Goal: Transaction & Acquisition: Purchase product/service

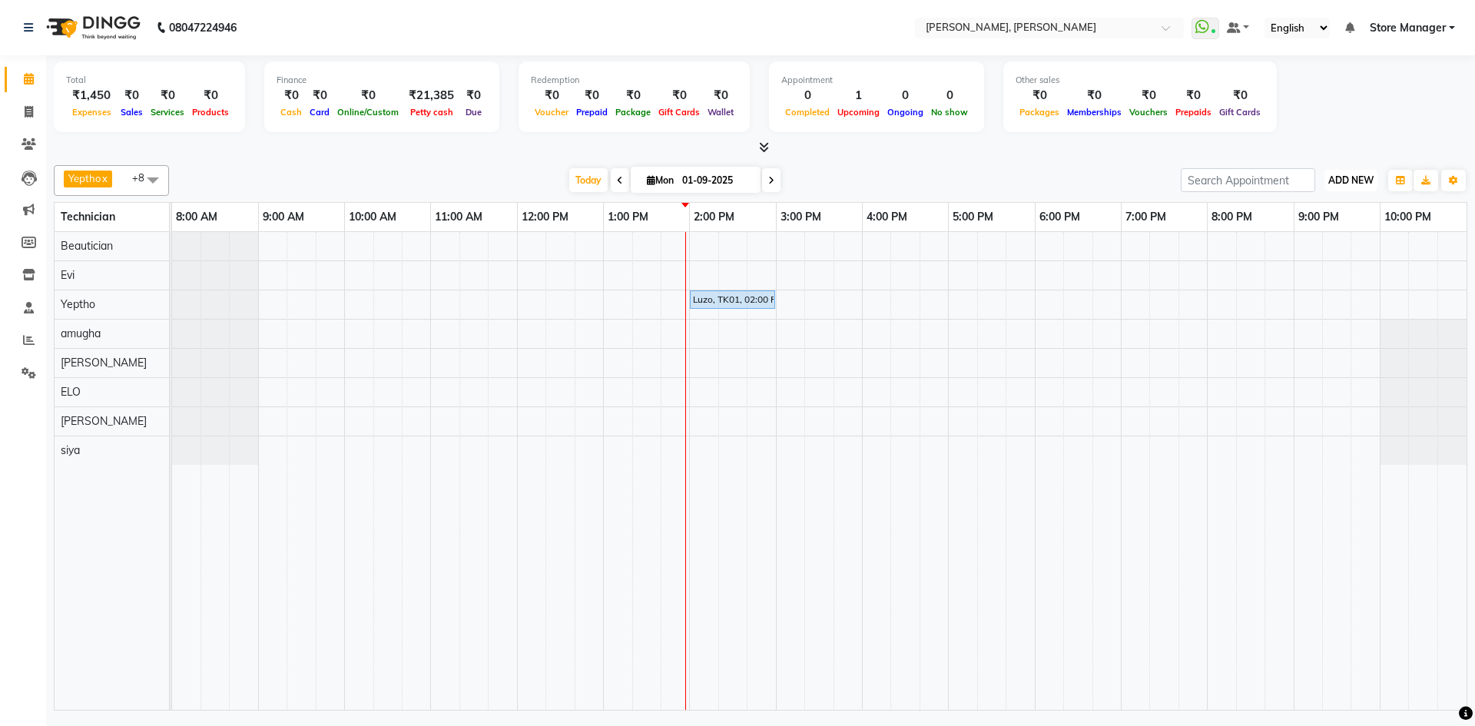
click at [1351, 178] on span "ADD NEW" at bounding box center [1350, 180] width 45 height 12
click at [1320, 241] on link "Add Expense" at bounding box center [1315, 250] width 121 height 20
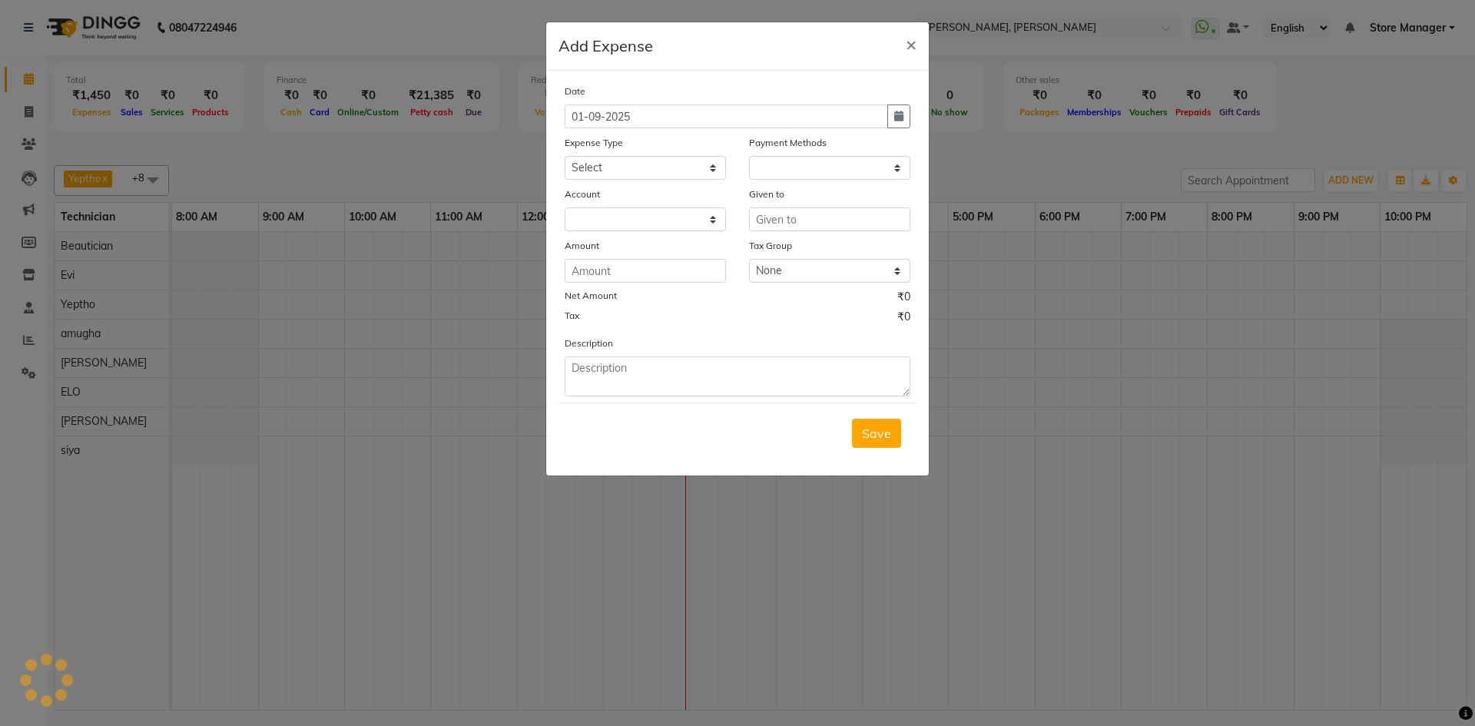
select select "1"
select select "6254"
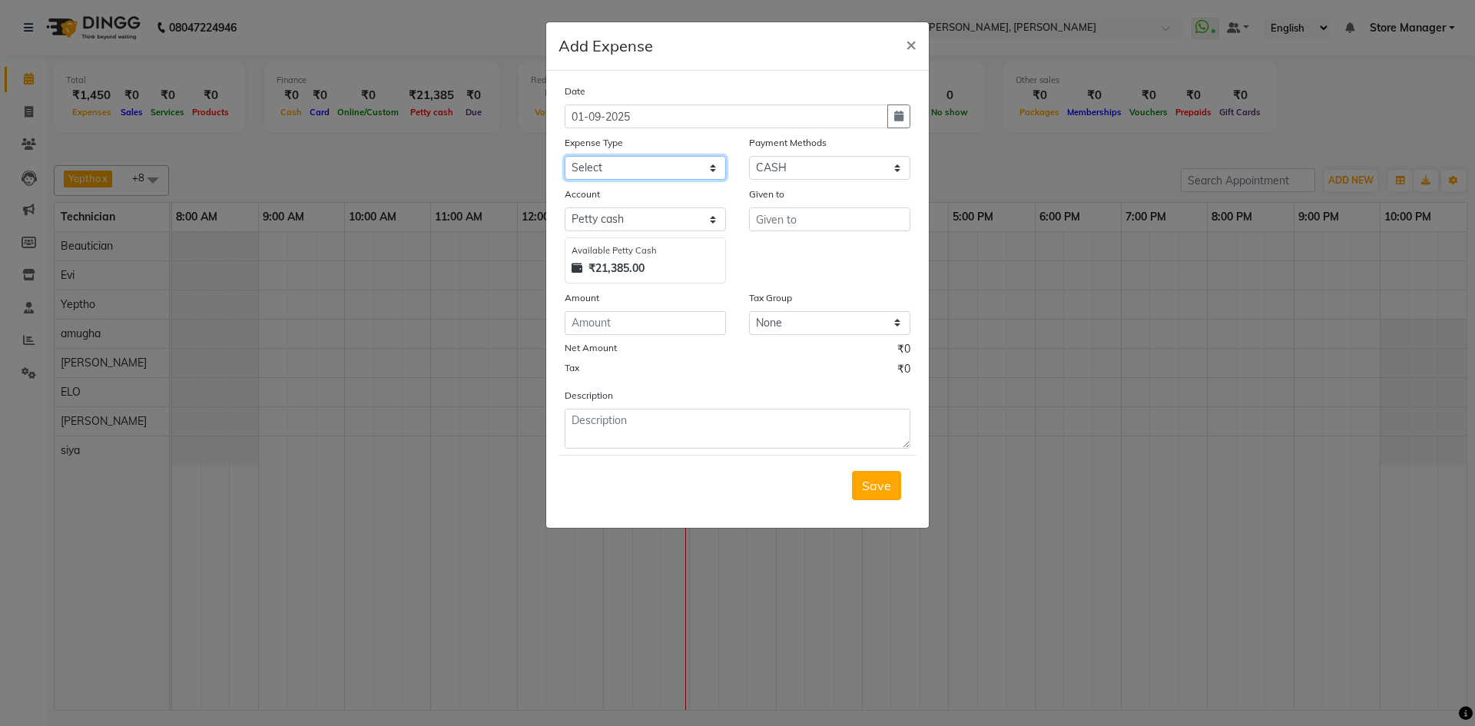
click at [591, 168] on select "Select acetone Advance Salary bank deposite BBMP Beauty products Bed charges BI…" at bounding box center [645, 168] width 161 height 24
select select "9512"
click at [598, 164] on select "Select acetone Advance Salary bank deposite BBMP Beauty products Bed charges BI…" at bounding box center [645, 168] width 161 height 24
click at [657, 323] on input "number" at bounding box center [645, 323] width 161 height 24
type input "200"
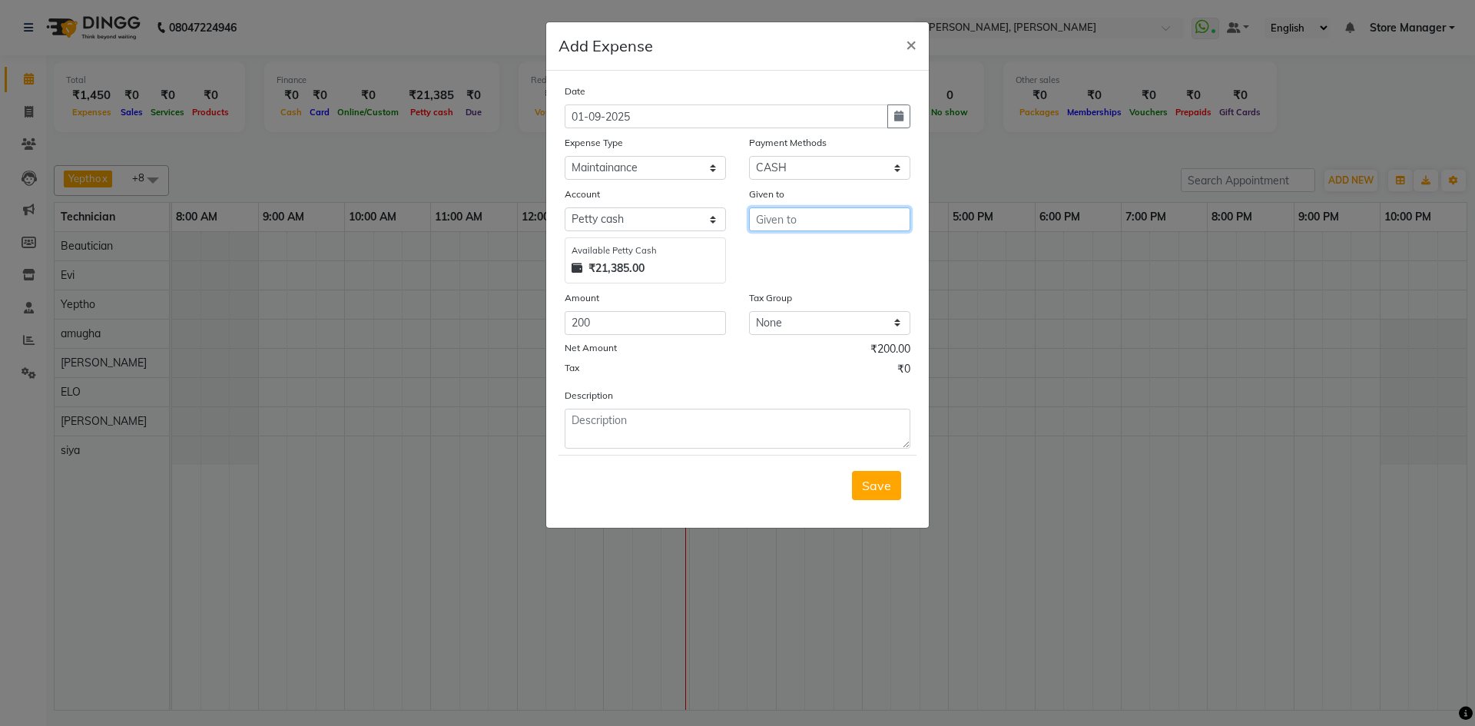
click at [790, 220] on input "text" at bounding box center [829, 219] width 161 height 24
click at [789, 247] on ngb-highlight "St ore Manager" at bounding box center [811, 251] width 86 height 15
type input "Store Manager"
click at [878, 489] on span "Save" at bounding box center [876, 485] width 29 height 15
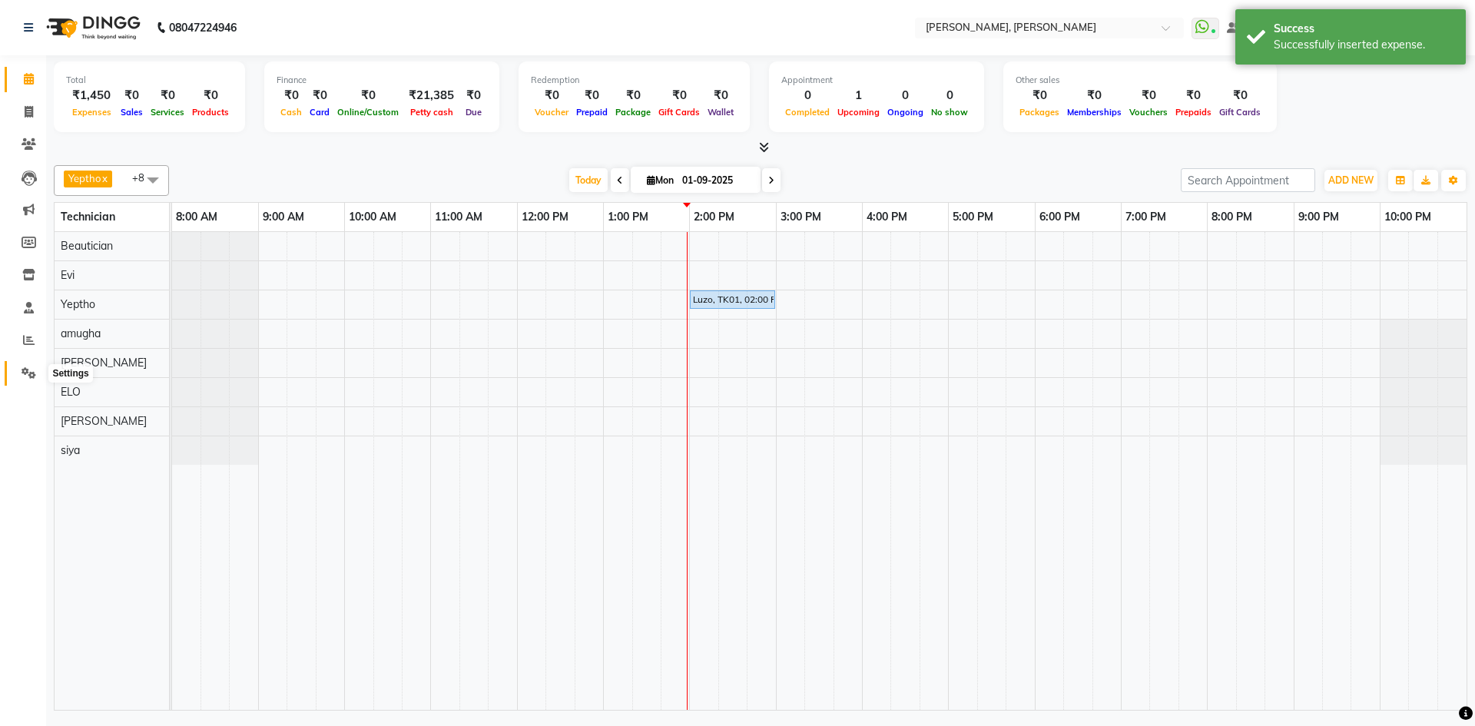
click at [31, 373] on icon at bounding box center [29, 373] width 15 height 12
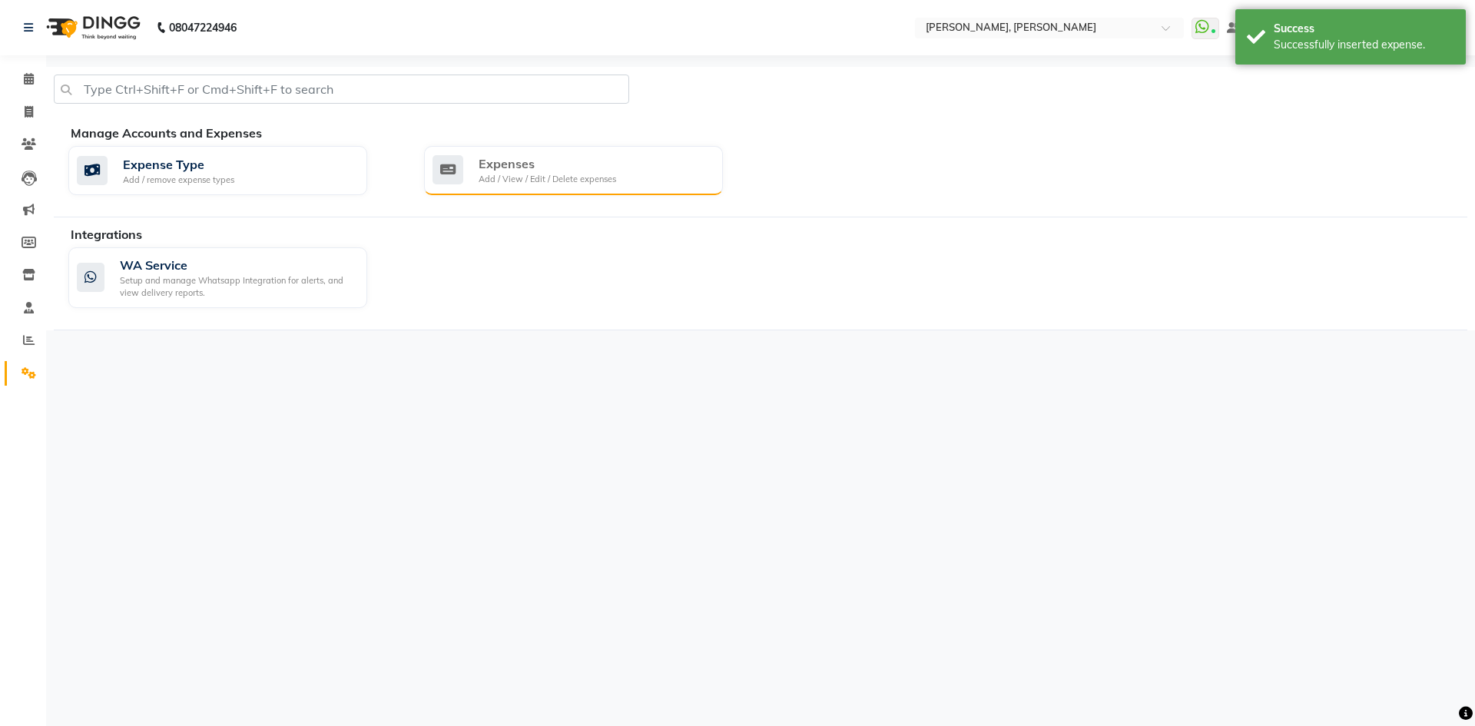
click at [543, 185] on div "Add / View / Edit / Delete expenses" at bounding box center [548, 179] width 138 height 13
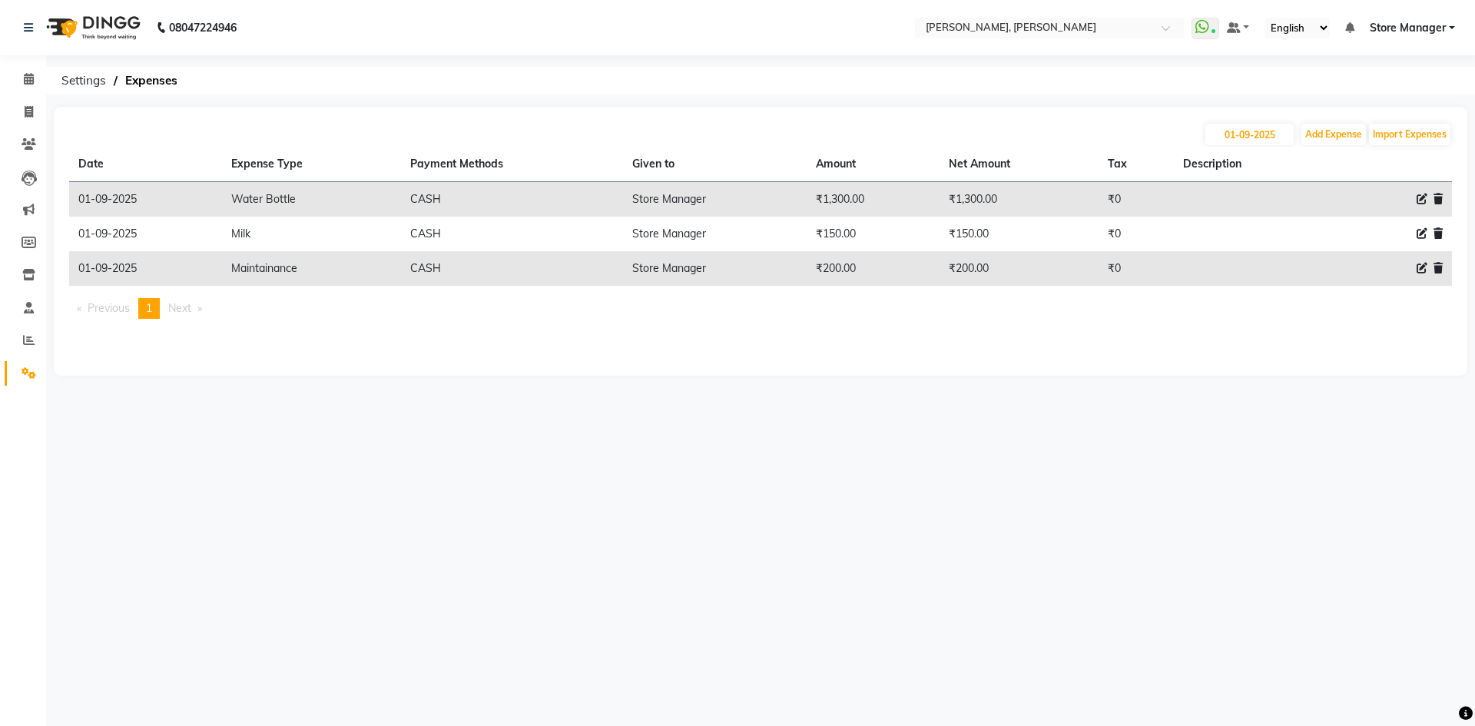
click at [1420, 270] on icon at bounding box center [1422, 268] width 11 height 11
select select "9512"
select select "1"
select select "6254"
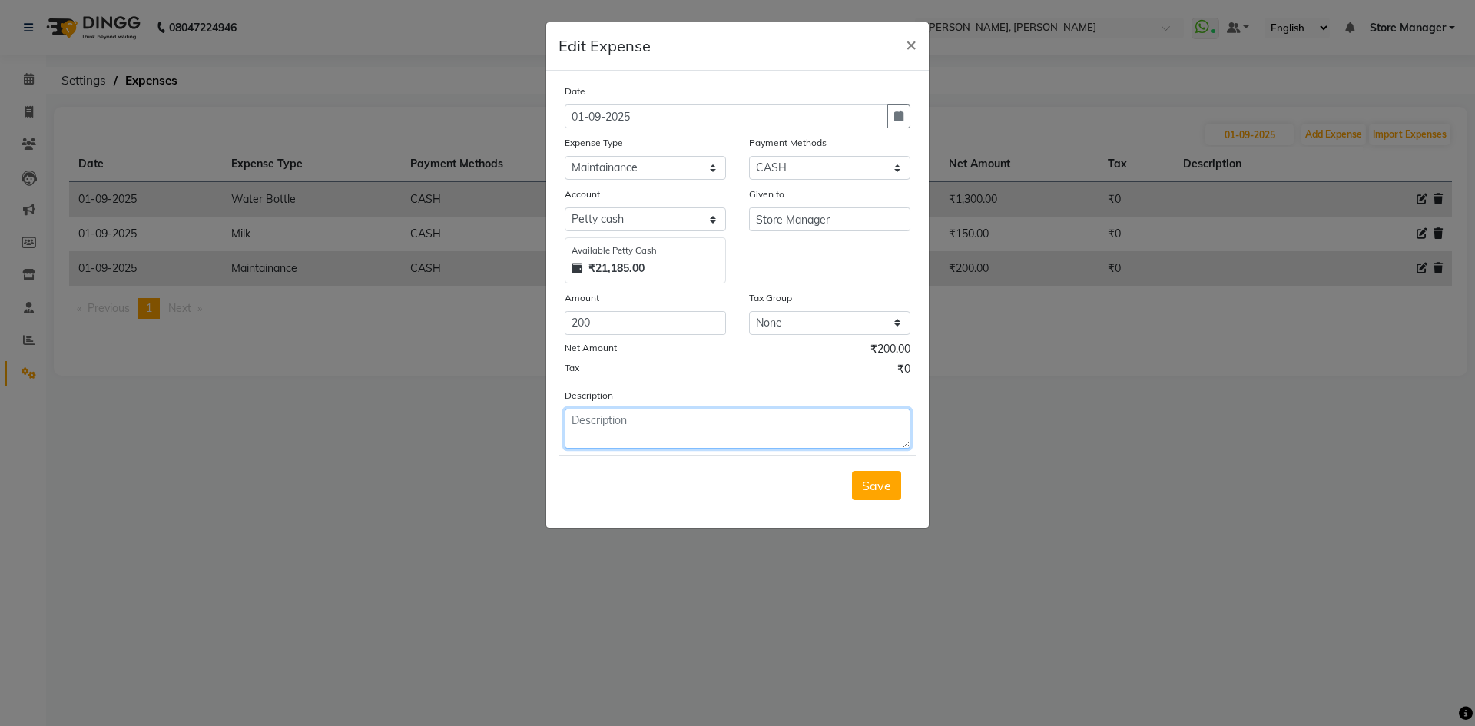
click at [634, 420] on textarea at bounding box center [738, 429] width 346 height 40
type textarea "for store duplicate key subin sir"
drag, startPoint x: 702, startPoint y: 424, endPoint x: 1082, endPoint y: 442, distance: 379.9
click at [1082, 442] on ngb-modal-window "Edit Expense × Date 01-09-2025 Expense Type Select acetone Advance Salary bank …" at bounding box center [737, 363] width 1475 height 726
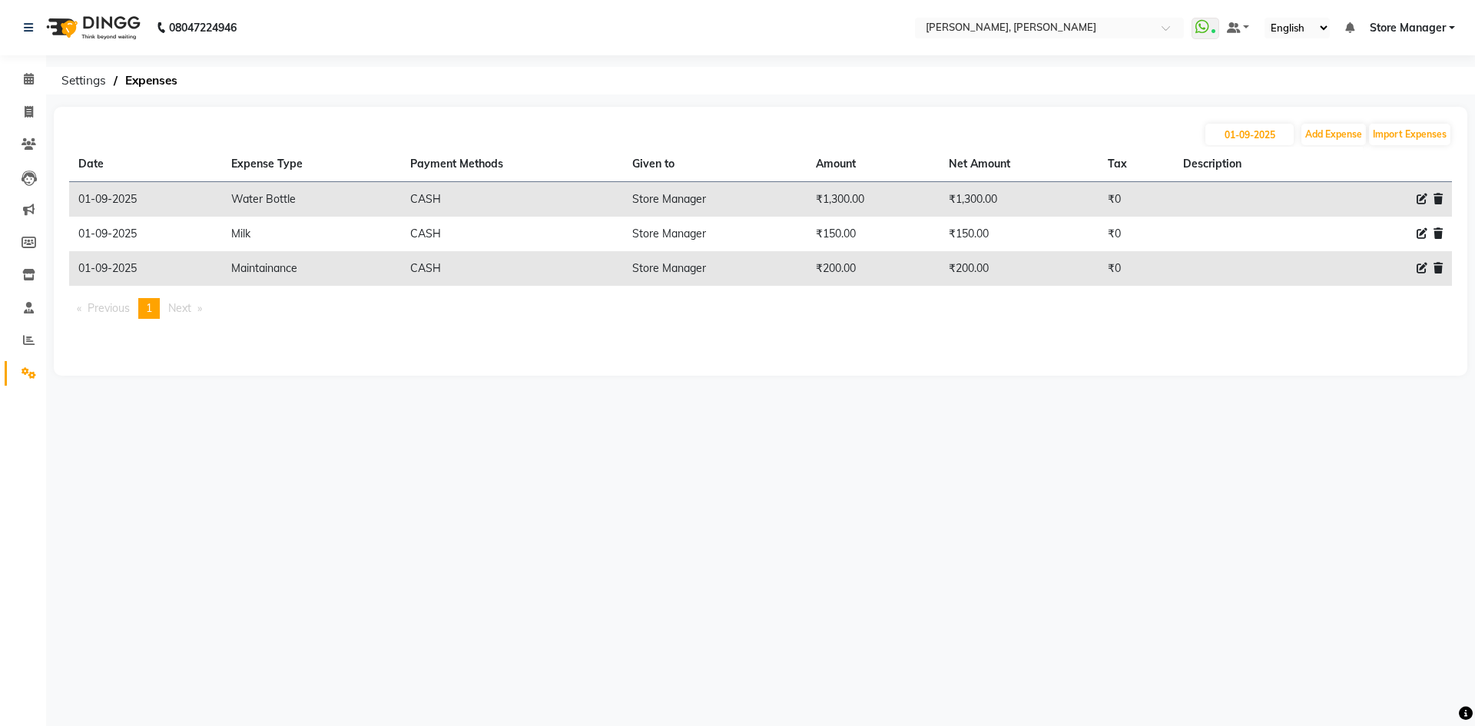
click at [1419, 268] on icon at bounding box center [1422, 268] width 11 height 11
select select "9512"
select select "1"
select select "6254"
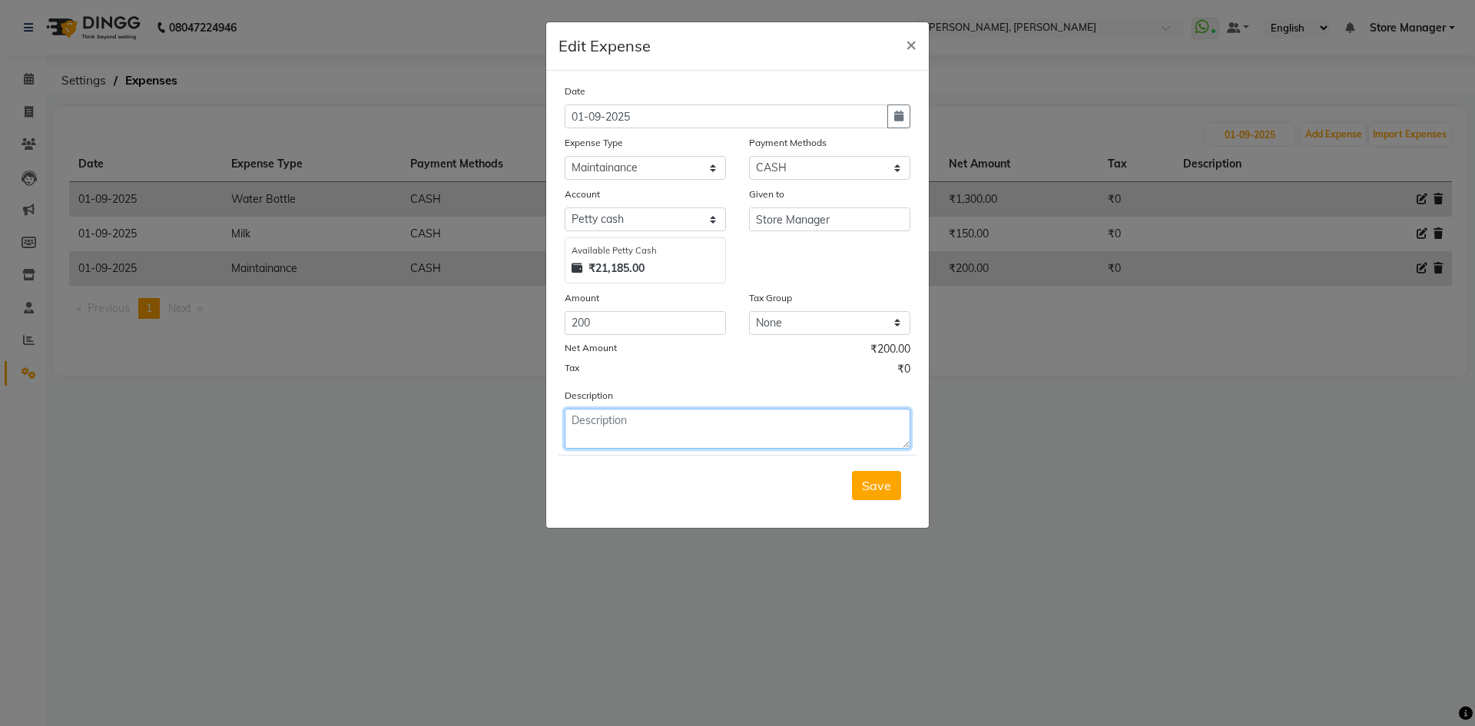
click at [782, 436] on textarea at bounding box center [738, 429] width 346 height 40
type textarea "for store duplicate key"
click at [892, 485] on button "Save" at bounding box center [876, 485] width 49 height 29
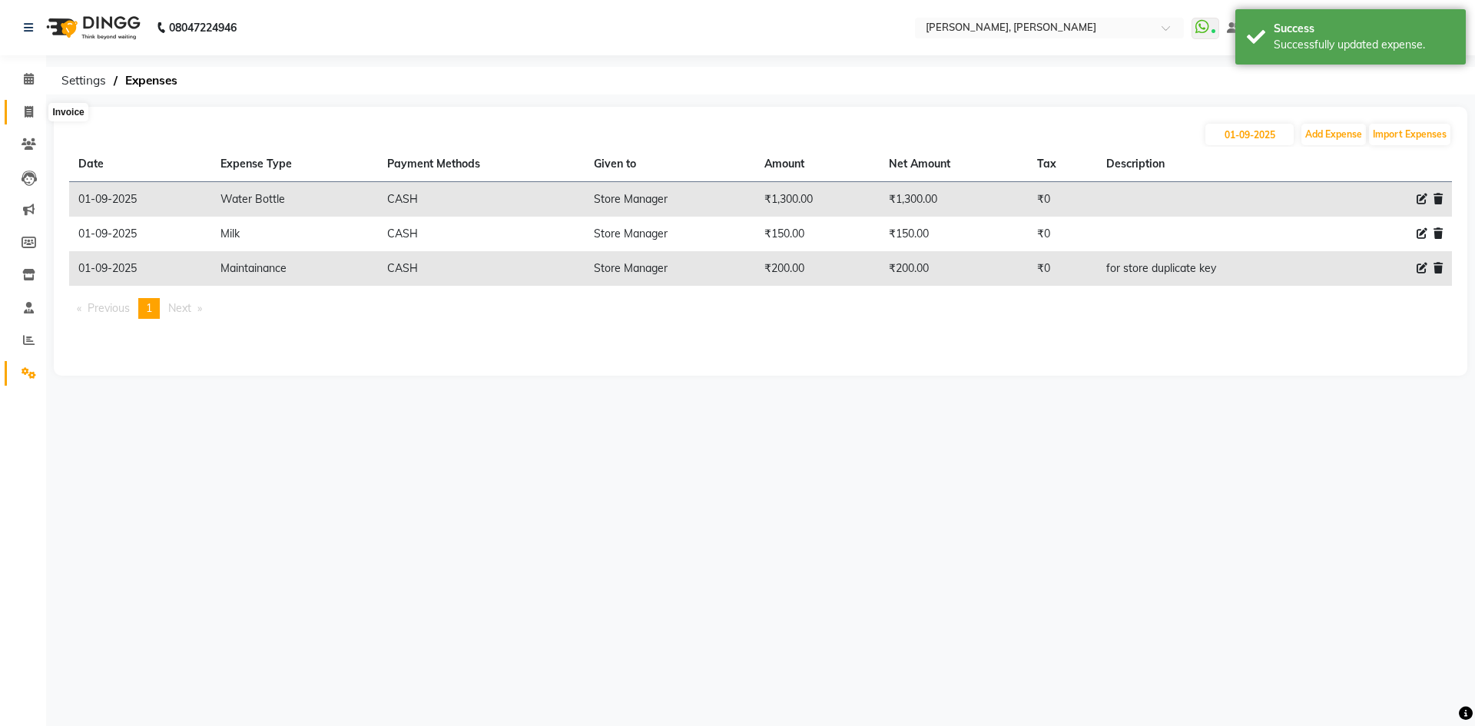
click at [31, 108] on icon at bounding box center [29, 112] width 8 height 12
select select "service"
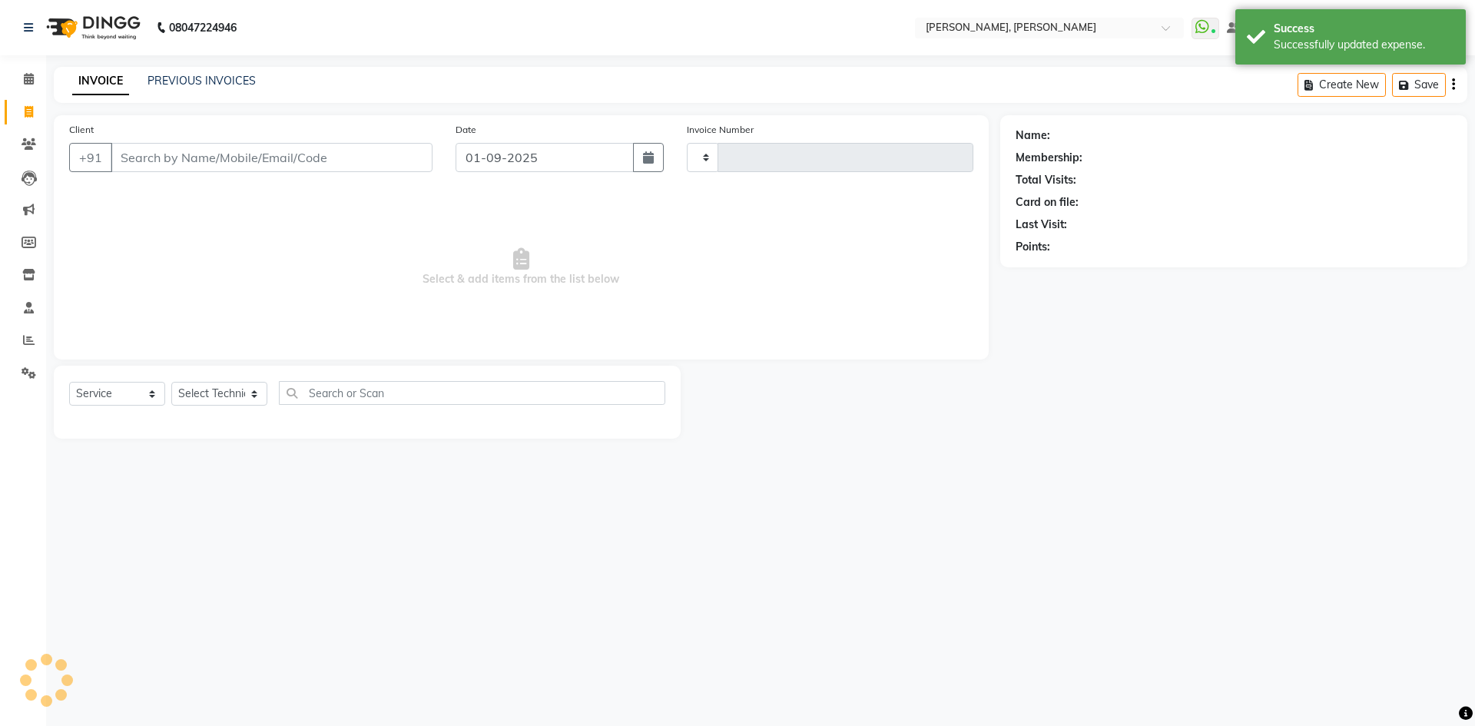
type input "1289"
select select "7173"
click at [37, 78] on span at bounding box center [28, 80] width 27 height 18
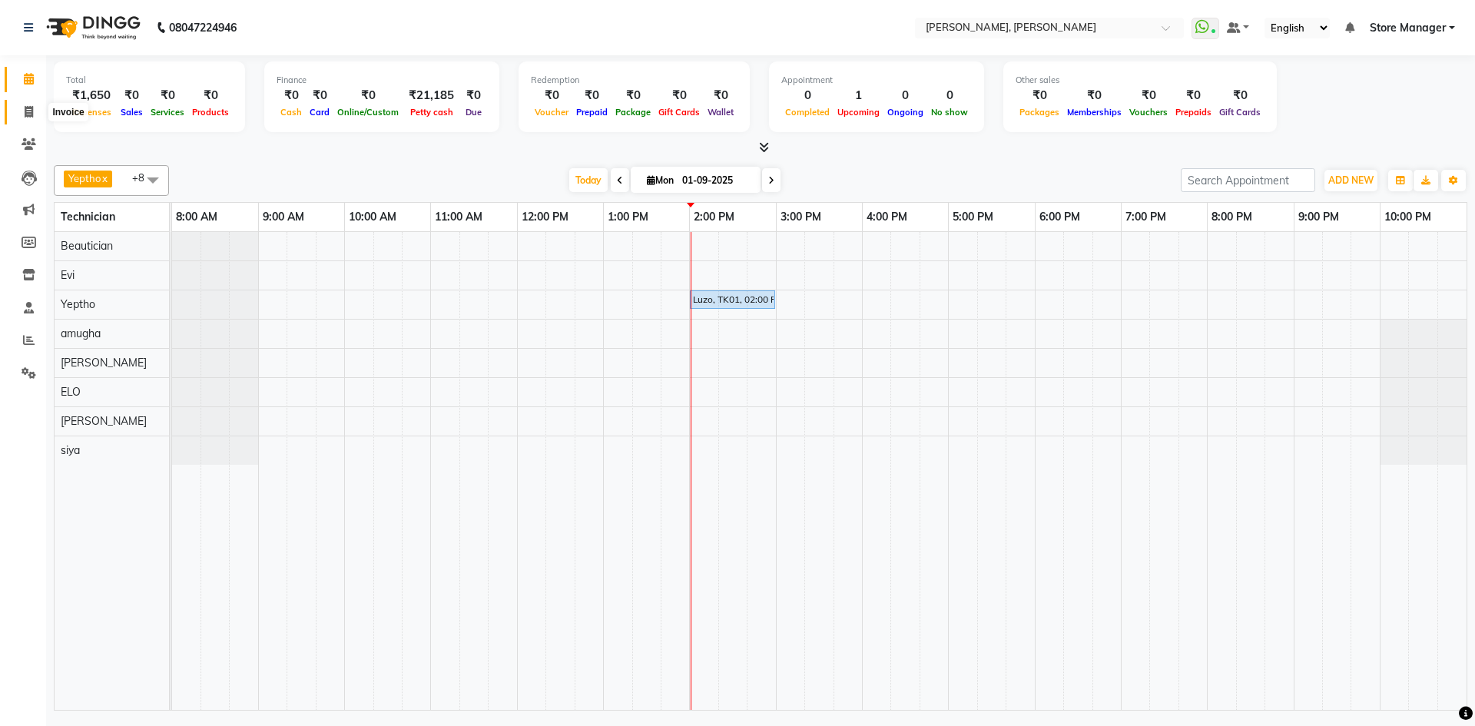
click at [34, 112] on span at bounding box center [28, 113] width 27 height 18
select select "service"
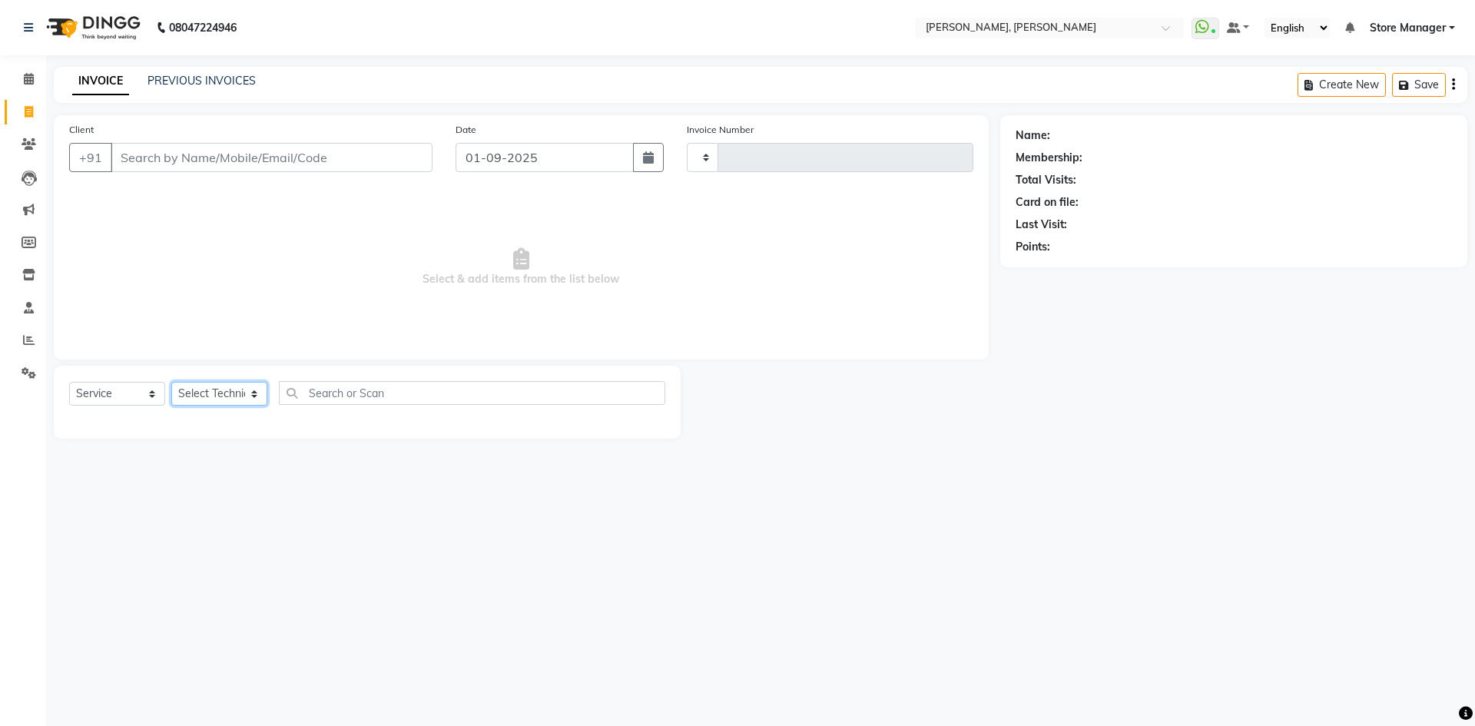
click at [242, 386] on select "Select Technician" at bounding box center [219, 394] width 96 height 24
click at [224, 398] on select "Select Technician" at bounding box center [219, 394] width 96 height 24
click at [931, 596] on div "08047224946 Select Location × Nailashes, Rajrajeshwari Nagar WhatsApp Status ✕ …" at bounding box center [737, 363] width 1475 height 726
click at [217, 396] on select "Select Technician" at bounding box center [219, 394] width 96 height 24
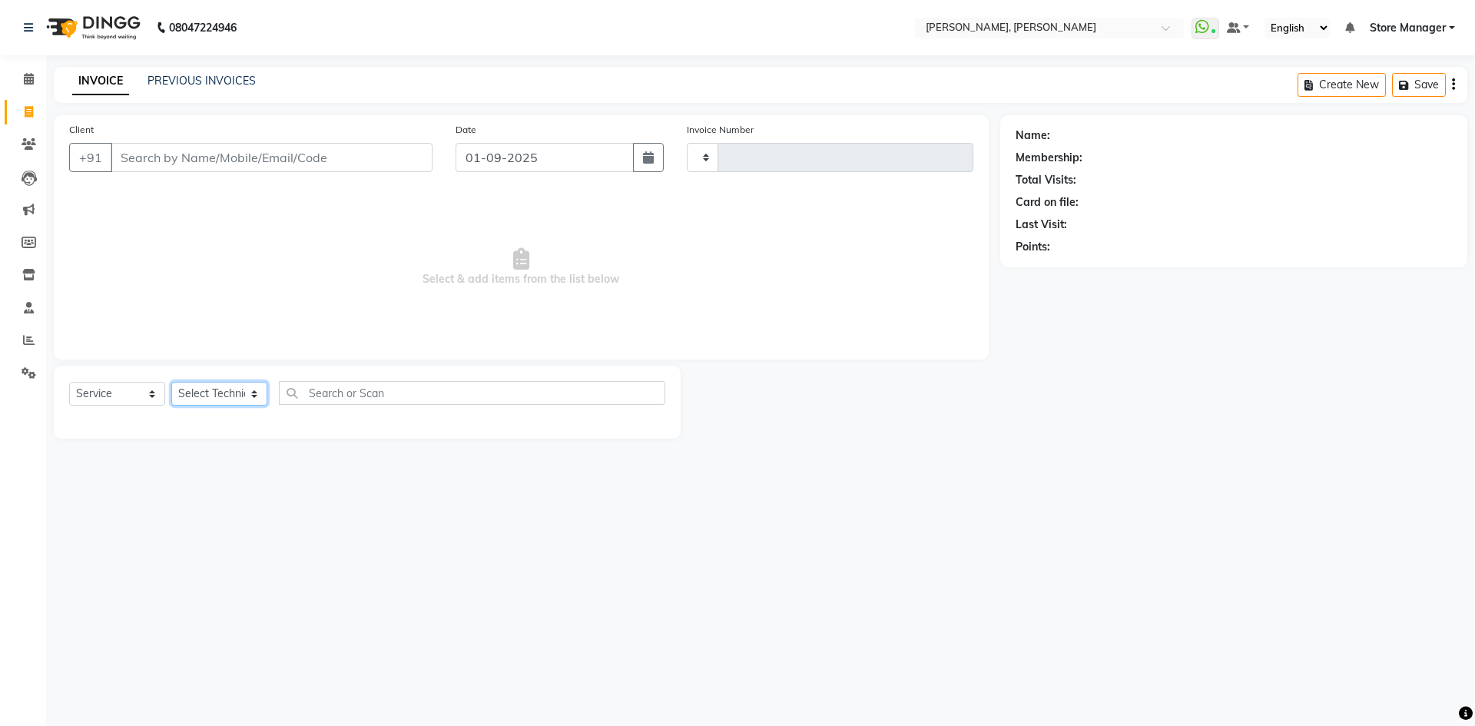
drag, startPoint x: 236, startPoint y: 394, endPoint x: 233, endPoint y: 405, distance: 11.2
click at [236, 394] on select "Select Technician" at bounding box center [219, 394] width 96 height 24
click at [228, 399] on select "Select Technician" at bounding box center [219, 394] width 96 height 24
click at [228, 401] on select "Select Technician" at bounding box center [219, 394] width 96 height 24
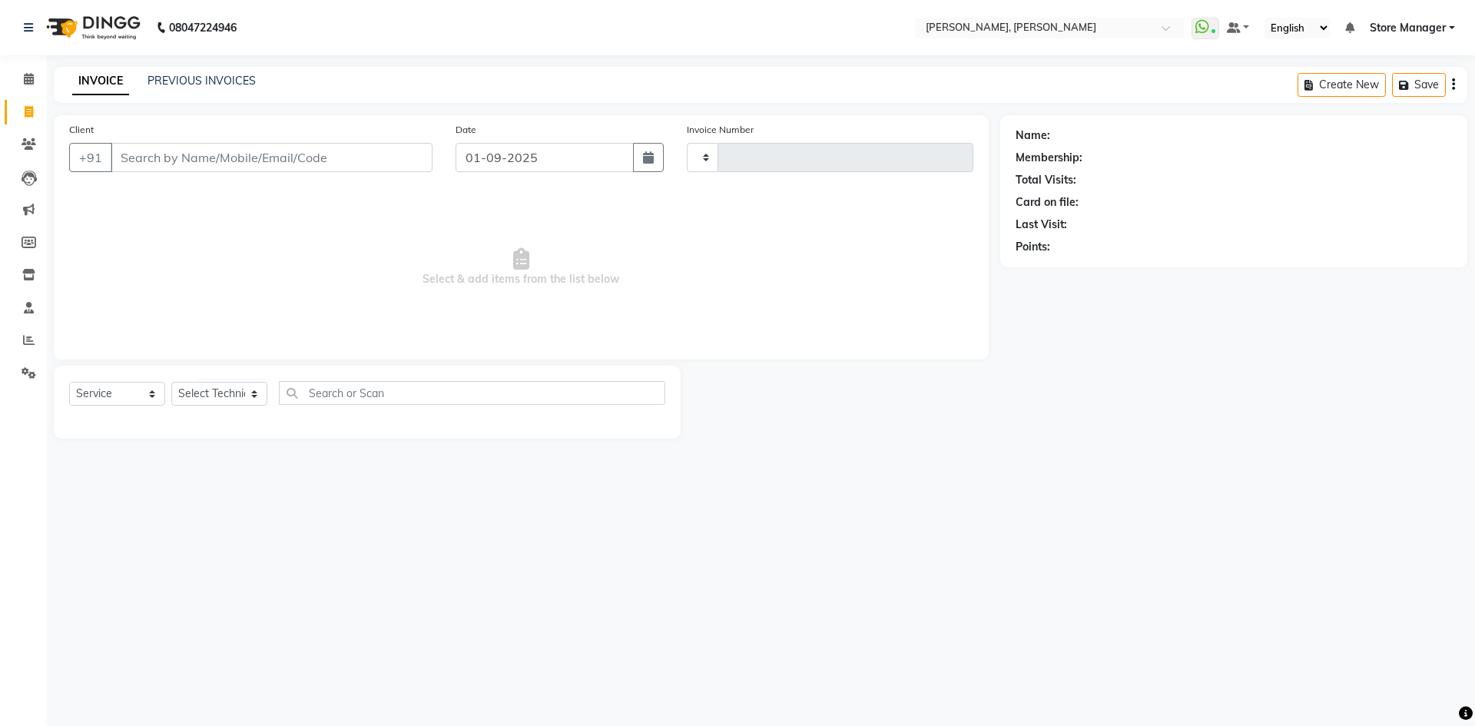
click at [251, 468] on div "08047224946 Select Location × Nailashes, Rajrajeshwari Nagar WhatsApp Status ✕ …" at bounding box center [737, 363] width 1475 height 726
click at [228, 389] on select "Select Technician" at bounding box center [219, 394] width 96 height 24
click at [228, 397] on select "Select Technician" at bounding box center [219, 394] width 96 height 24
click at [233, 395] on select "Select Technician" at bounding box center [219, 394] width 96 height 24
drag, startPoint x: 237, startPoint y: 391, endPoint x: 274, endPoint y: 312, distance: 87.6
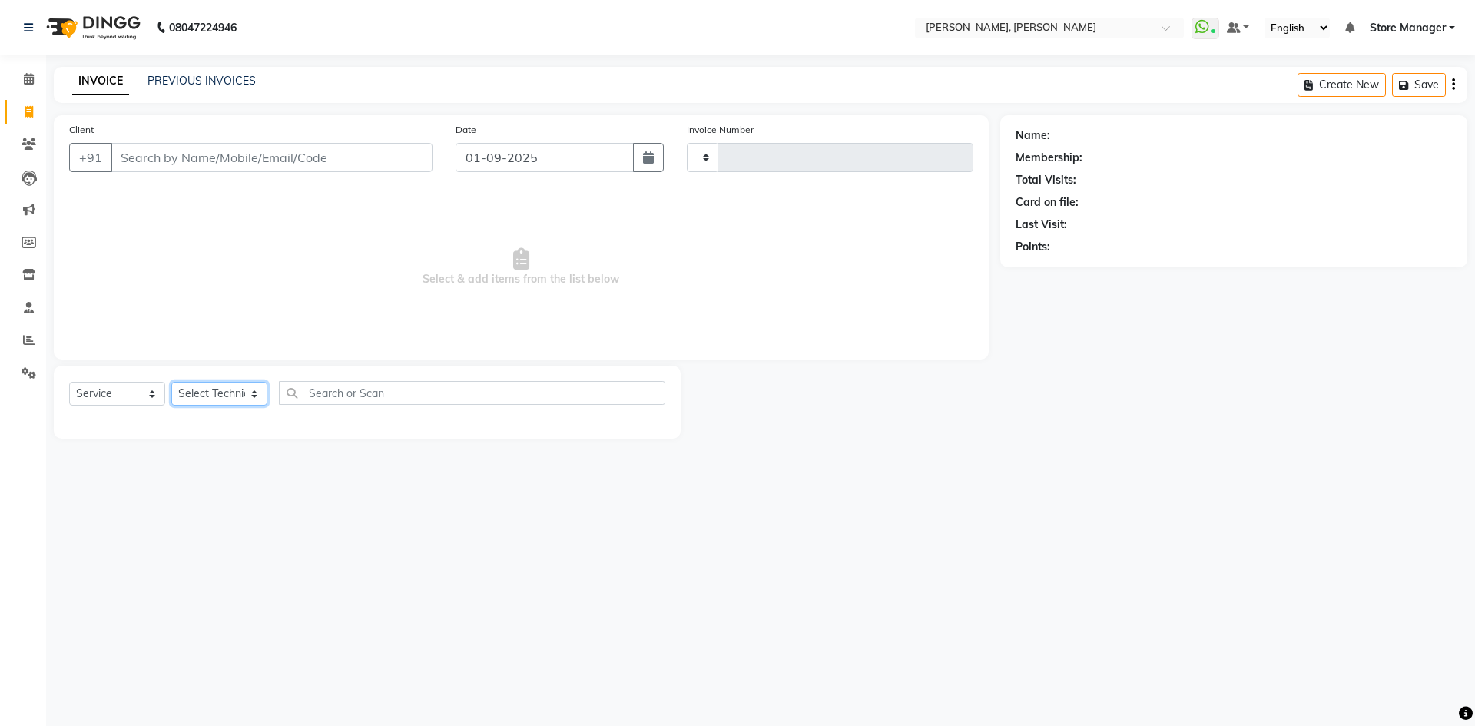
click at [237, 391] on select "Select Technician" at bounding box center [219, 394] width 96 height 24
click at [247, 164] on input "Client" at bounding box center [272, 157] width 322 height 29
drag, startPoint x: 996, startPoint y: 561, endPoint x: 609, endPoint y: 513, distance: 389.3
click at [963, 561] on div "08047224946 Select Location × Nailashes, Rajrajeshwari Nagar WhatsApp Status ✕ …" at bounding box center [737, 363] width 1475 height 726
click at [213, 399] on select "Select Technician" at bounding box center [219, 394] width 96 height 24
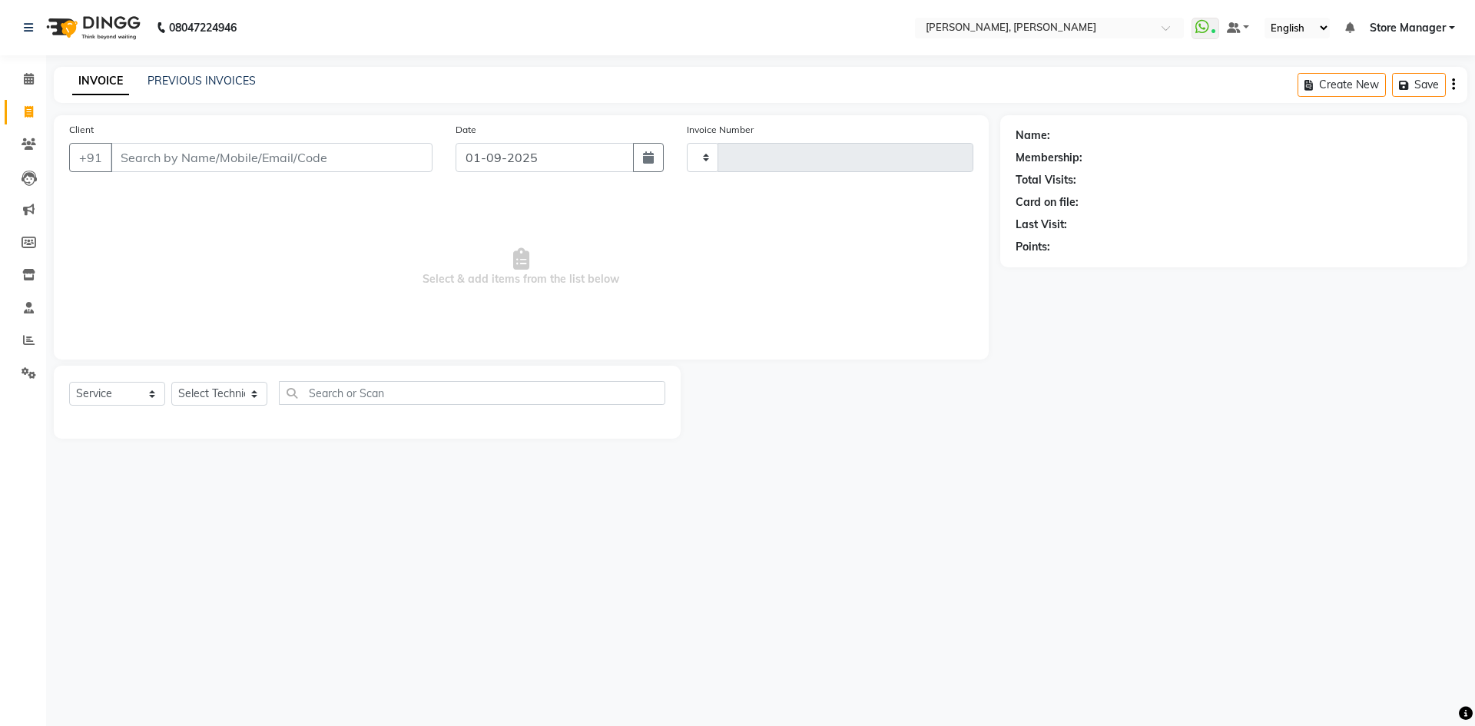
drag, startPoint x: 654, startPoint y: 582, endPoint x: 671, endPoint y: 565, distance: 22.8
click at [654, 580] on div "08047224946 Select Location × Nailashes, Rajrajeshwari Nagar WhatsApp Status ✕ …" at bounding box center [737, 363] width 1475 height 726
click at [200, 397] on select "Select Technician" at bounding box center [219, 394] width 96 height 24
click at [880, 568] on div "08047224946 Select Location × Nailashes, Rajrajeshwari Nagar WhatsApp Status ✕ …" at bounding box center [737, 363] width 1475 height 726
click at [215, 403] on select "Select Technician" at bounding box center [219, 394] width 96 height 24
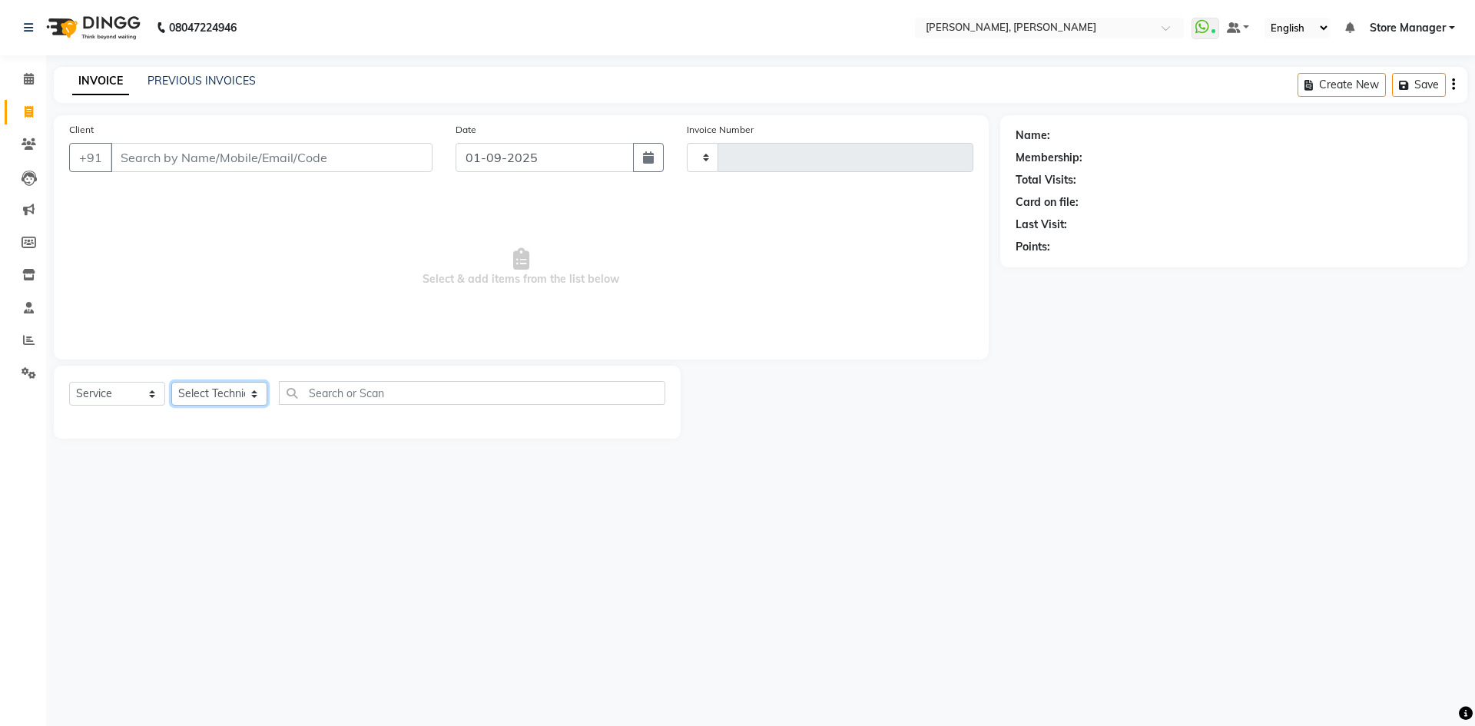
click at [218, 402] on select "Select Technician" at bounding box center [219, 394] width 96 height 24
click at [370, 161] on input "Client" at bounding box center [272, 157] width 322 height 29
click at [149, 161] on input "9886839516" at bounding box center [233, 157] width 244 height 29
type input "9886839516"
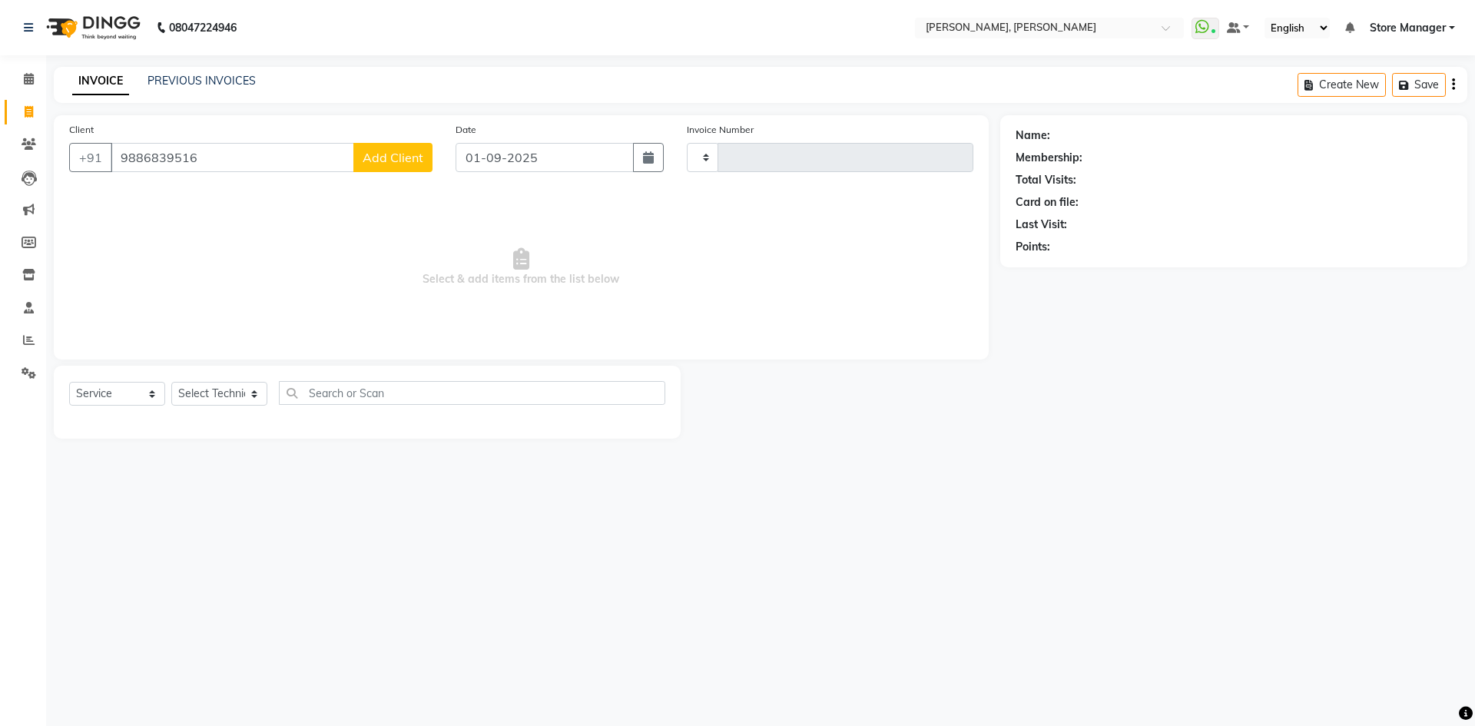
click at [1253, 356] on div "Name: Membership: Total Visits: Card on file: Last Visit: Points:" at bounding box center [1239, 276] width 479 height 323
click at [399, 155] on span "Add Client" at bounding box center [393, 157] width 61 height 15
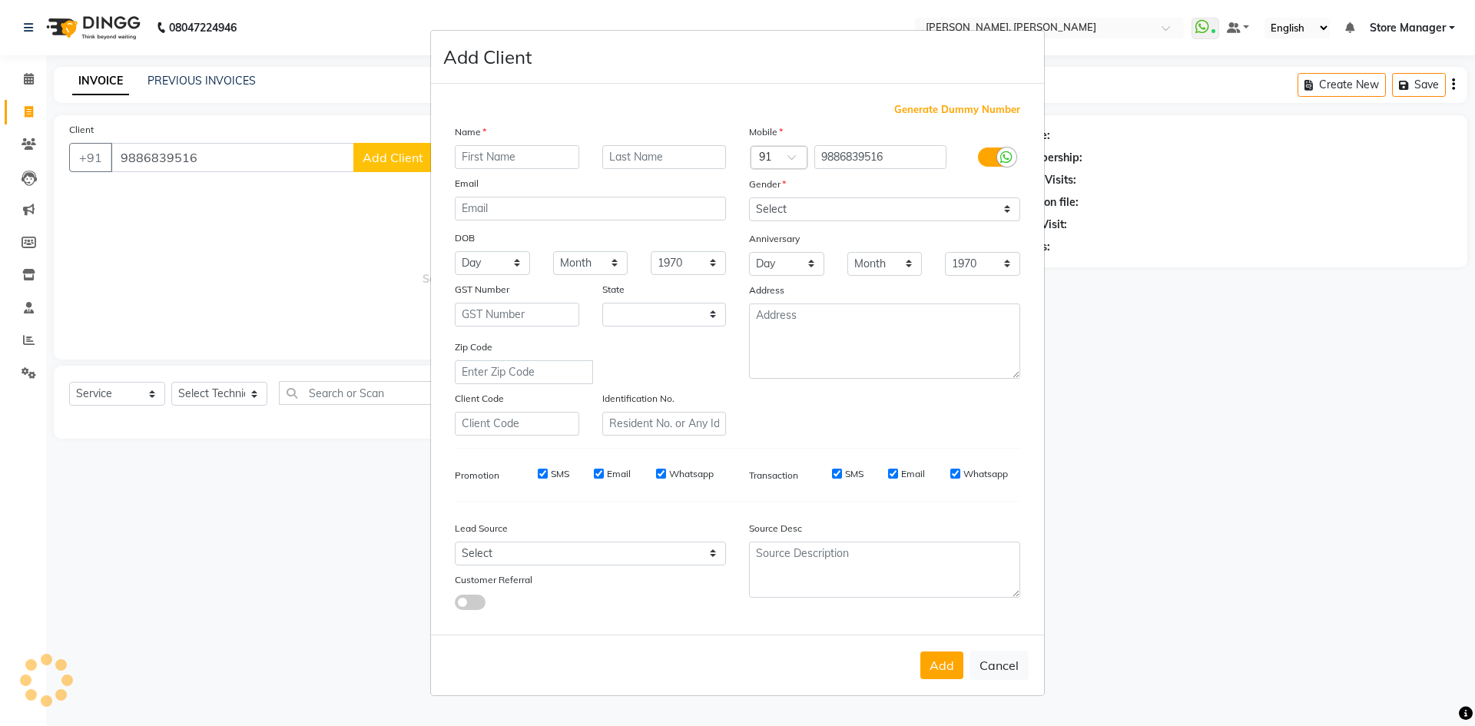
select select "21"
type input "divya"
click at [791, 204] on select "Select Male Female Other Prefer Not To Say" at bounding box center [884, 209] width 271 height 24
select select "female"
click at [749, 197] on select "Select Male Female Other Prefer Not To Say" at bounding box center [884, 209] width 271 height 24
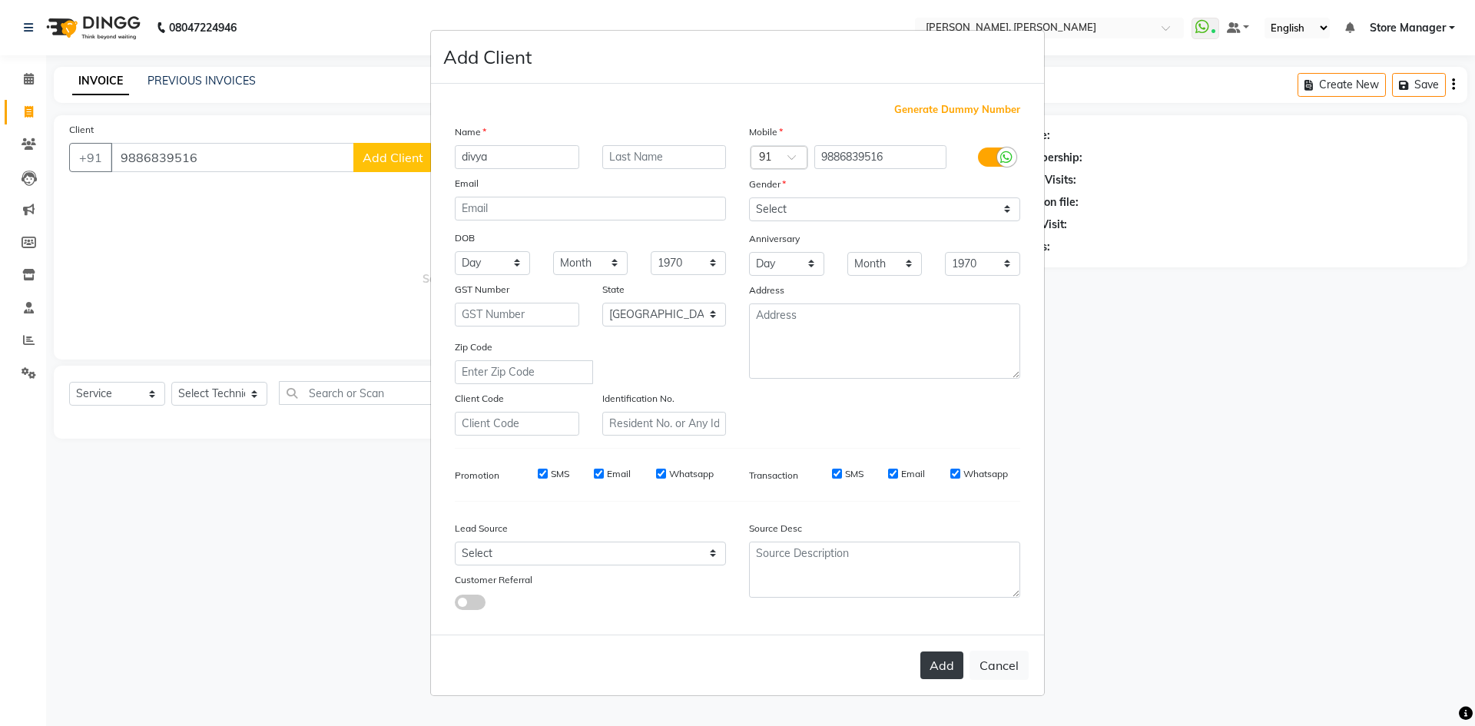
click at [944, 660] on button "Add" at bounding box center [941, 665] width 43 height 28
click at [943, 667] on button "Add" at bounding box center [941, 665] width 43 height 28
click at [896, 167] on input "9886839516" at bounding box center [880, 157] width 133 height 24
type input "9886839516"
click at [944, 655] on button "Add" at bounding box center [941, 665] width 43 height 28
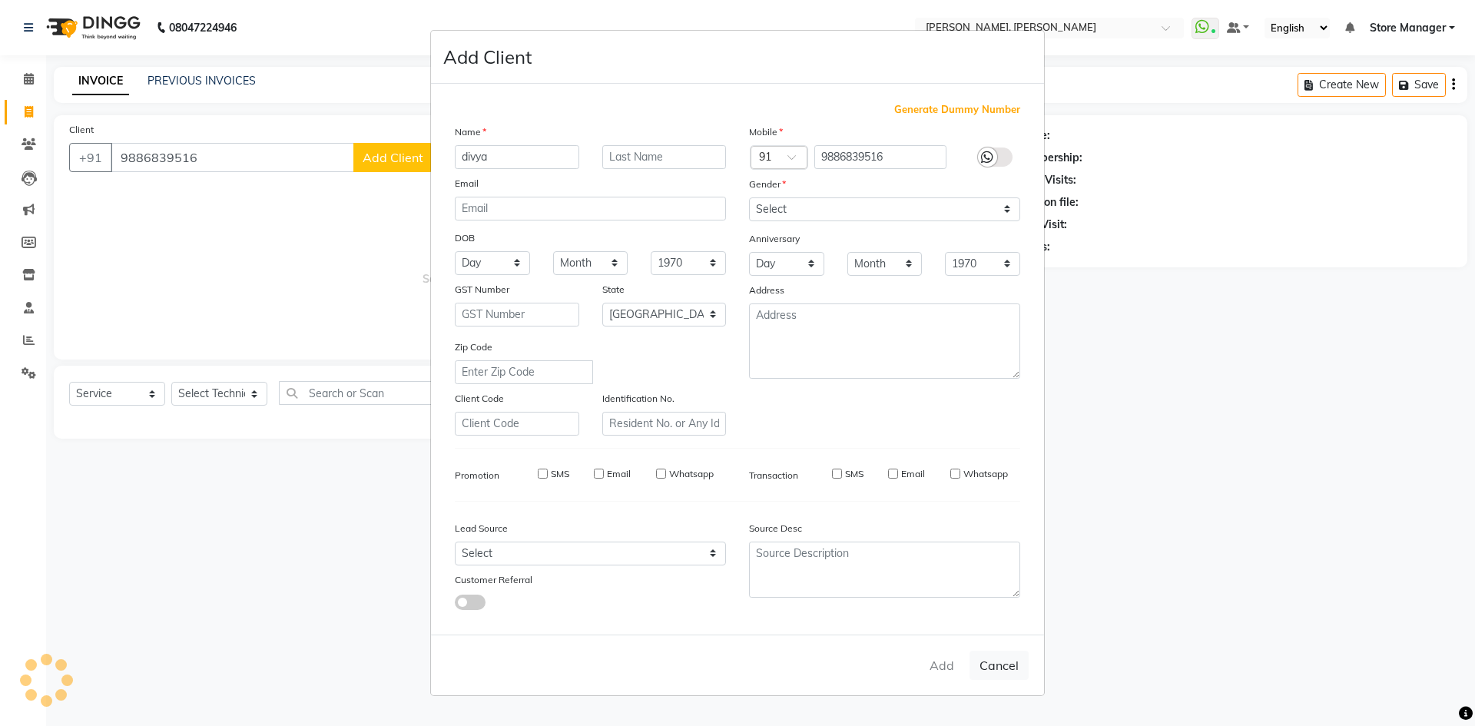
type input "98******16"
select select
select select "null"
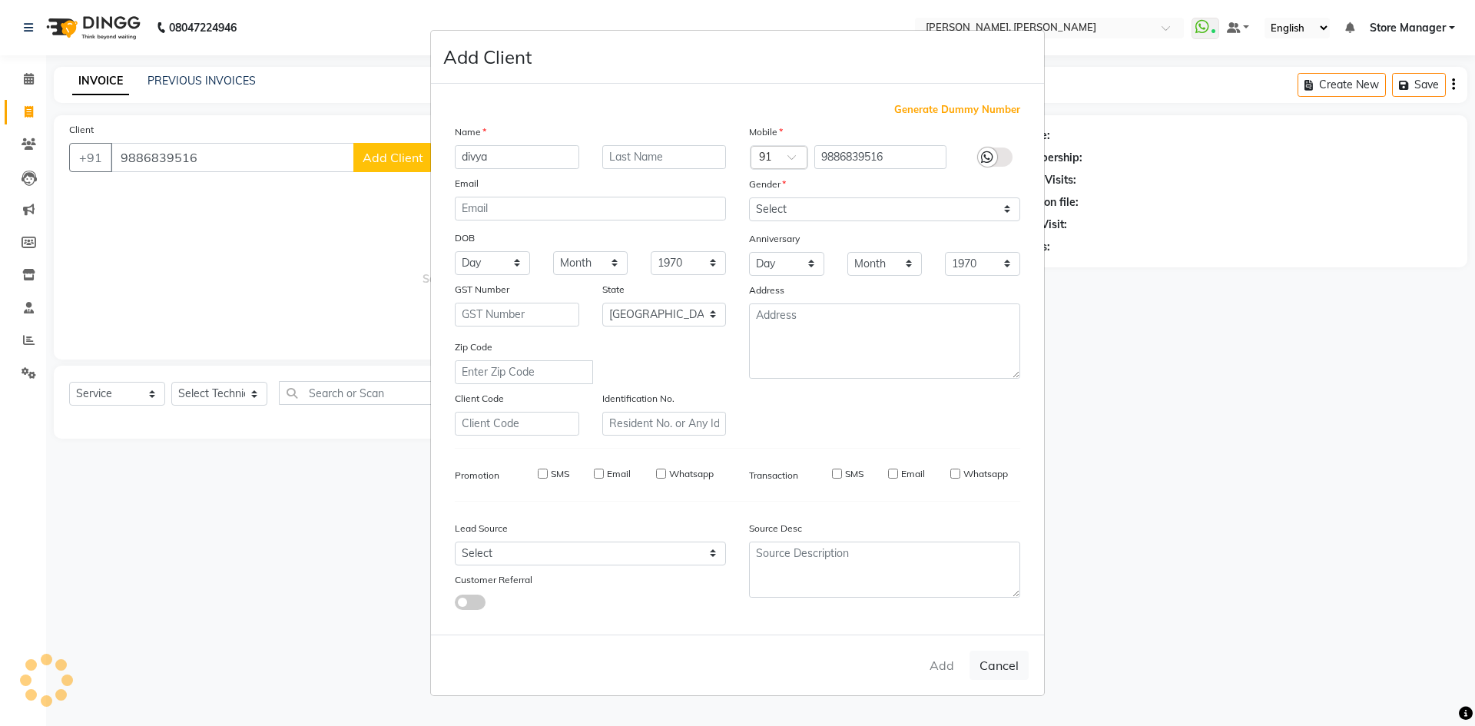
select select
checkbox input "false"
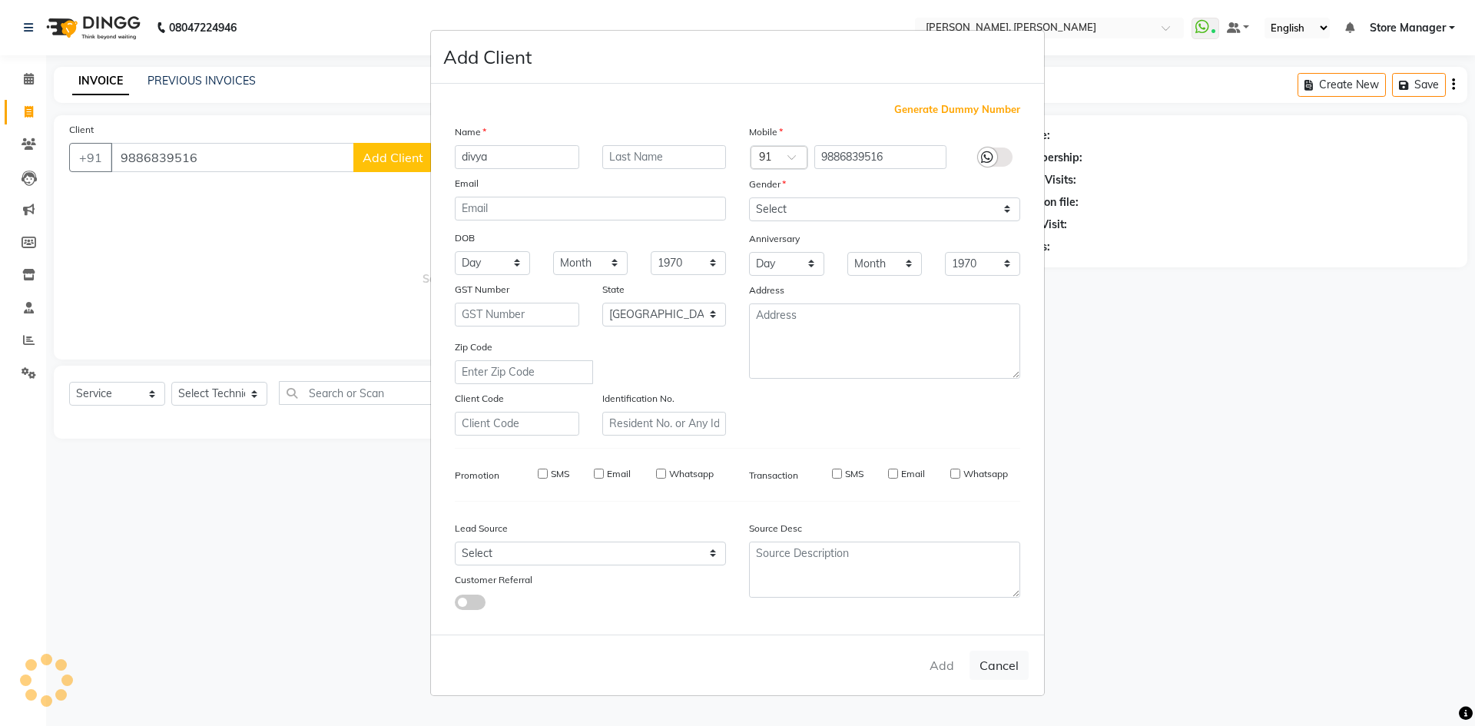
checkbox input "false"
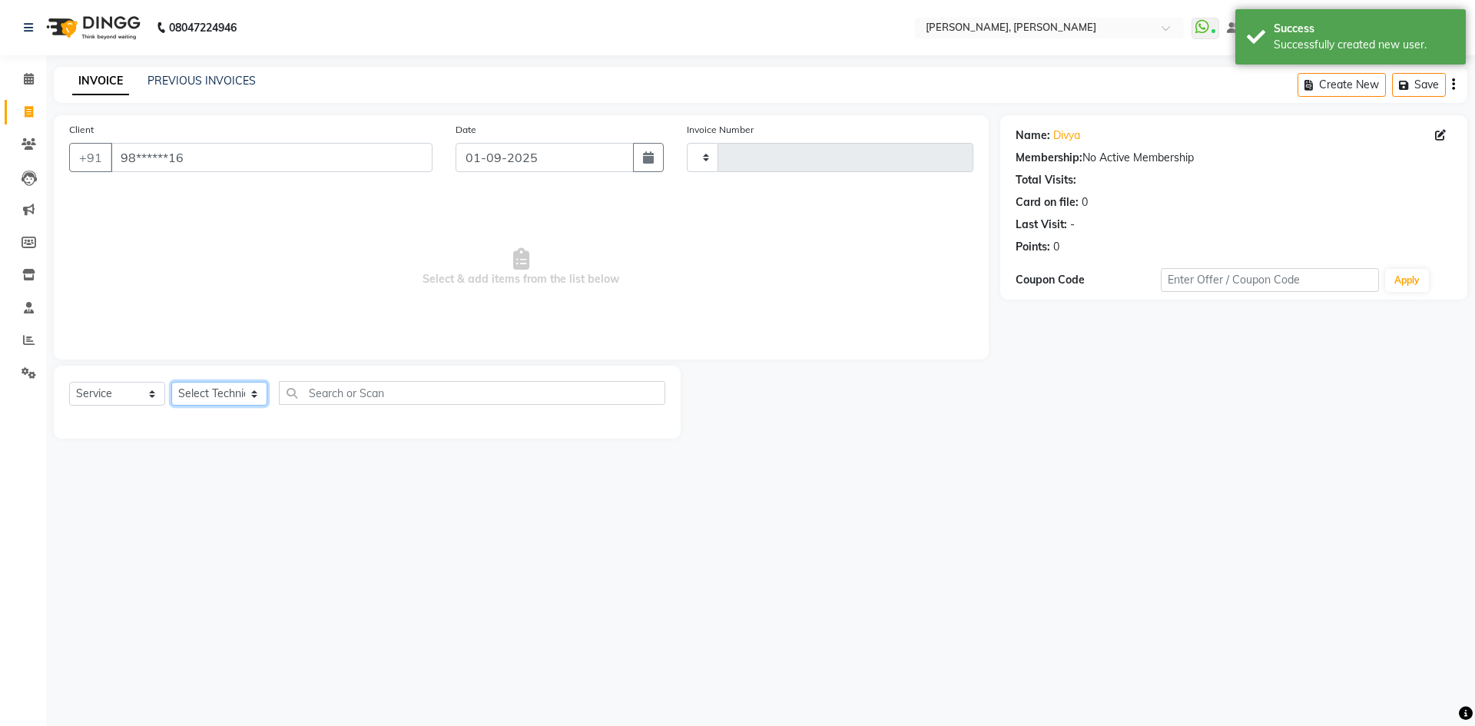
click at [230, 396] on select "Select Technician" at bounding box center [219, 394] width 96 height 24
click at [237, 397] on select "Select Technician" at bounding box center [219, 394] width 96 height 24
click at [253, 395] on select "Select Technician" at bounding box center [219, 394] width 96 height 24
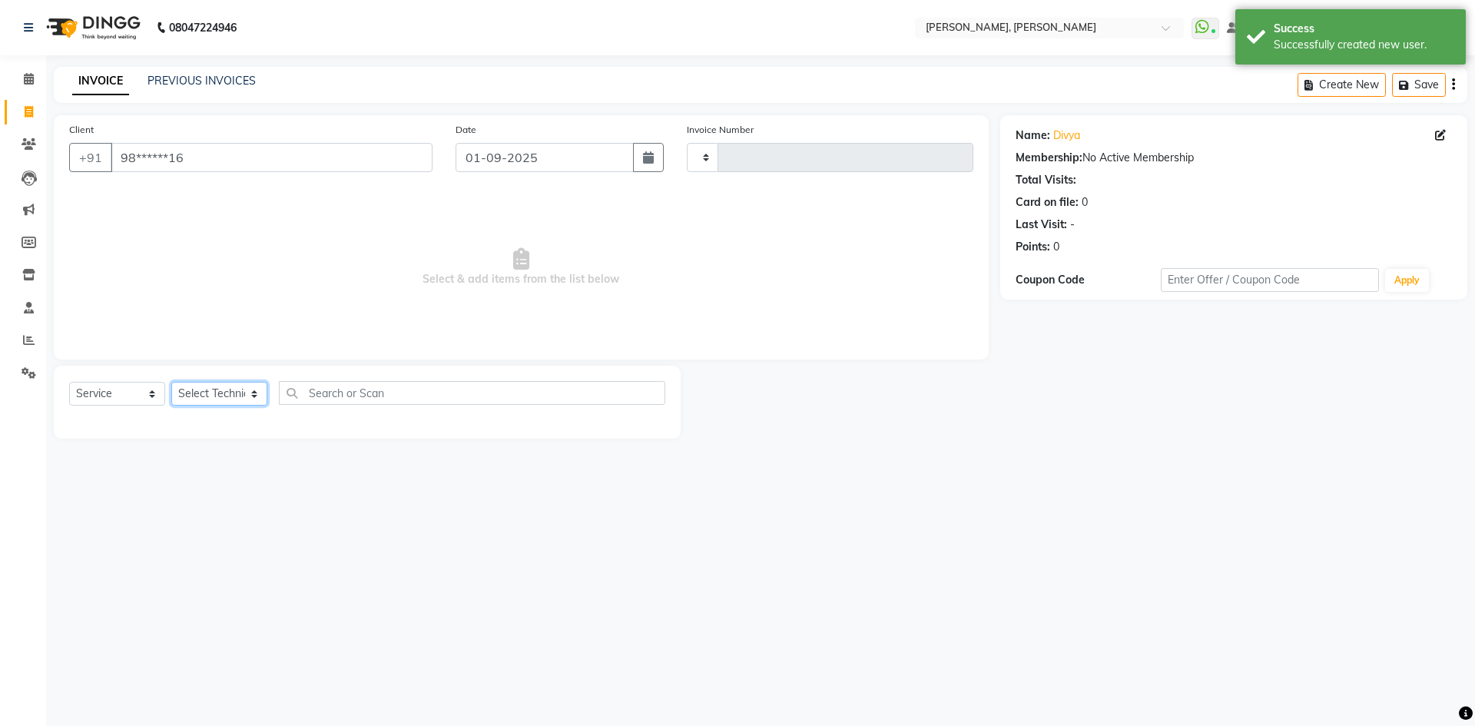
click at [253, 395] on select "Select Technician" at bounding box center [219, 394] width 96 height 24
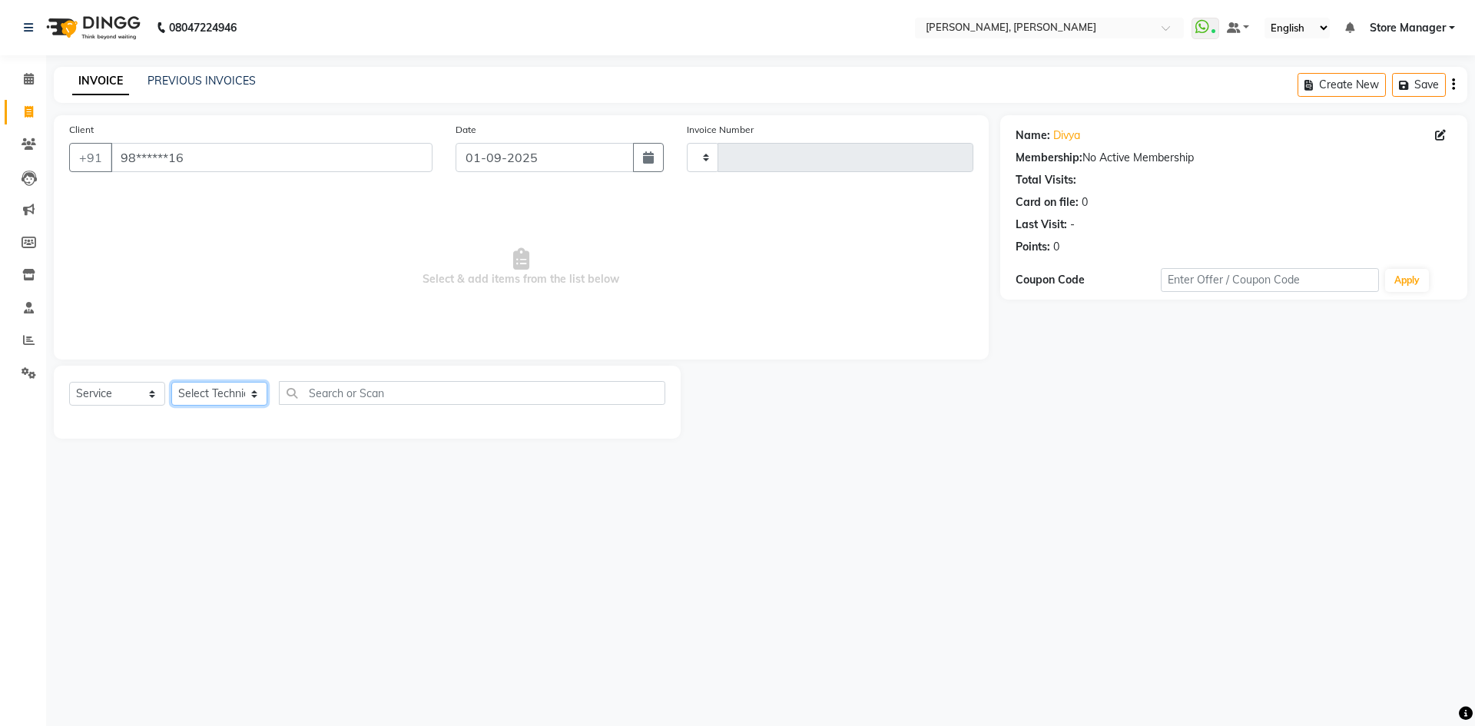
click at [253, 395] on select "Select Technician" at bounding box center [219, 394] width 96 height 24
click at [1442, 134] on icon at bounding box center [1440, 135] width 11 height 11
select select "21"
select select "female"
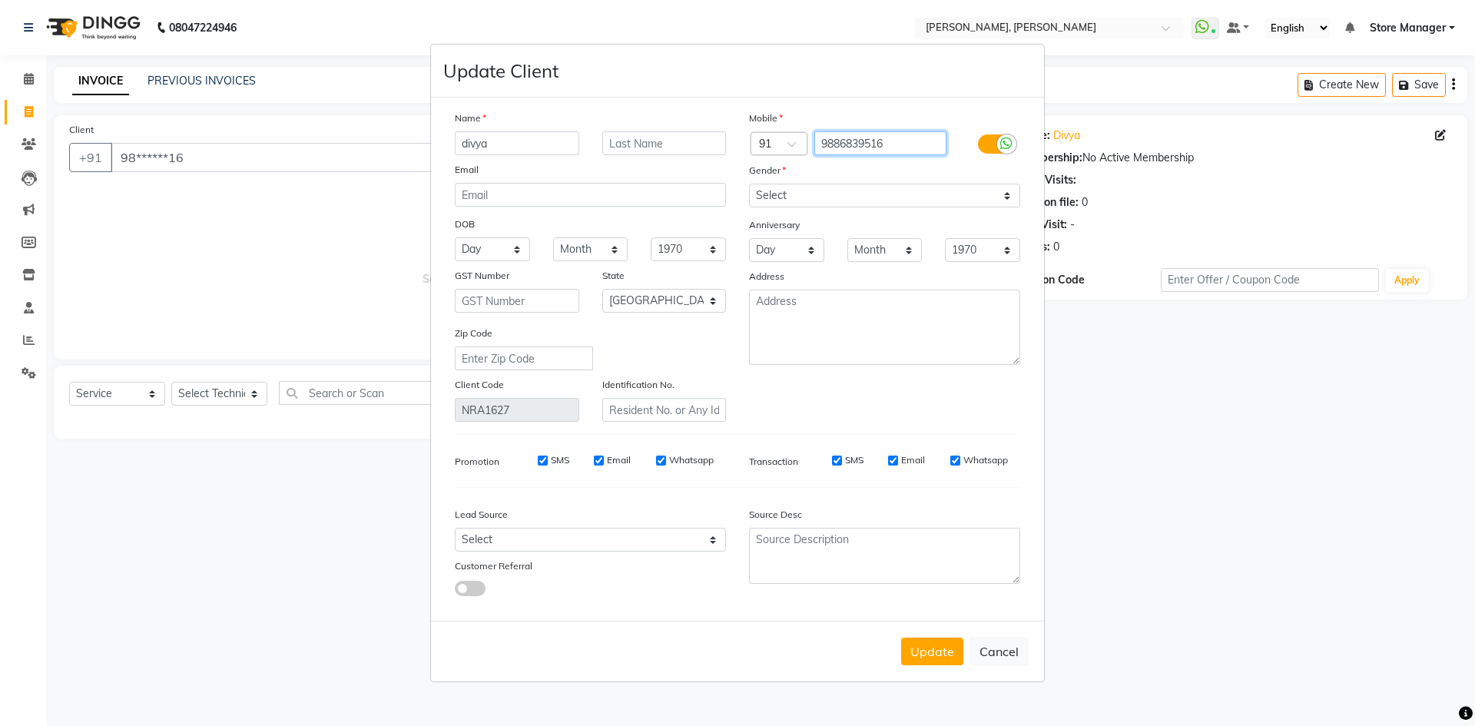
click at [848, 146] on input "9886839516" at bounding box center [880, 143] width 133 height 24
click at [989, 656] on button "Cancel" at bounding box center [998, 651] width 59 height 29
select select
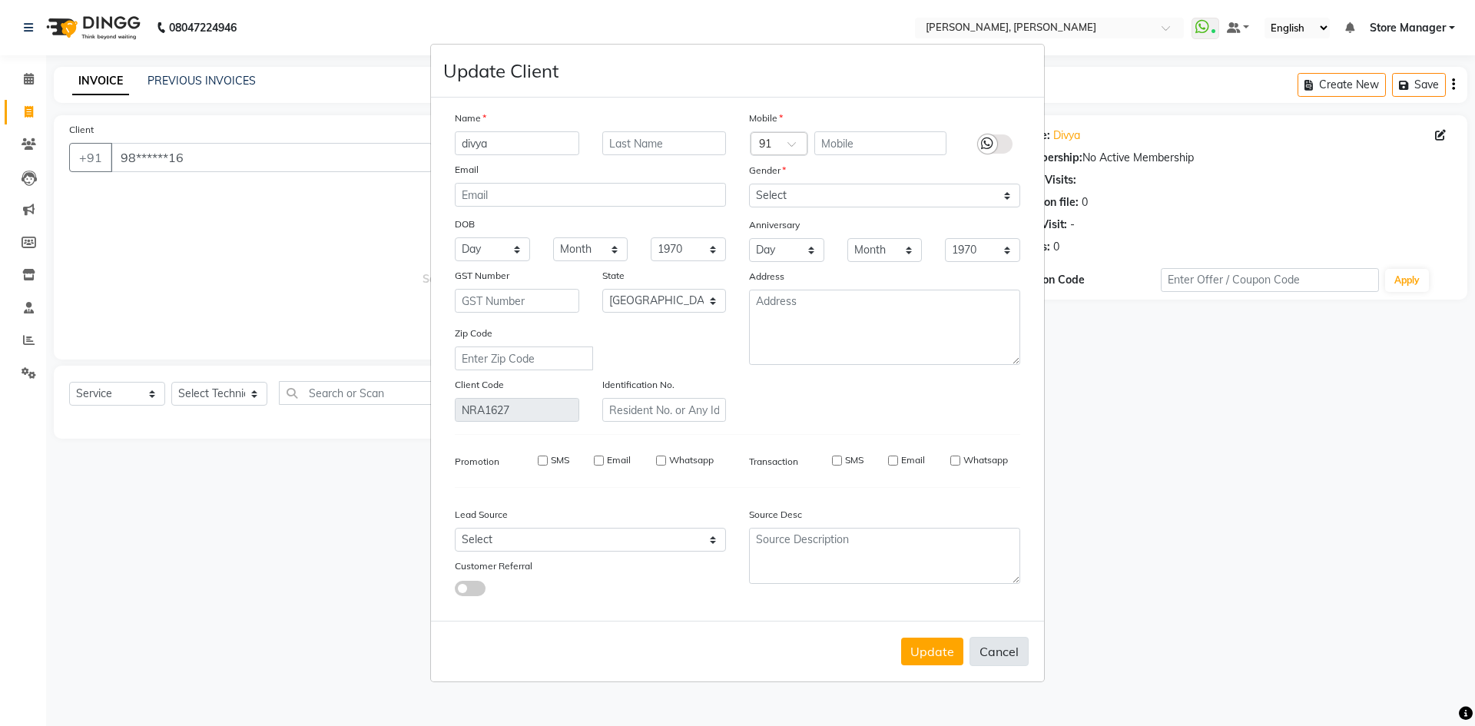
select select
select select "null"
select select
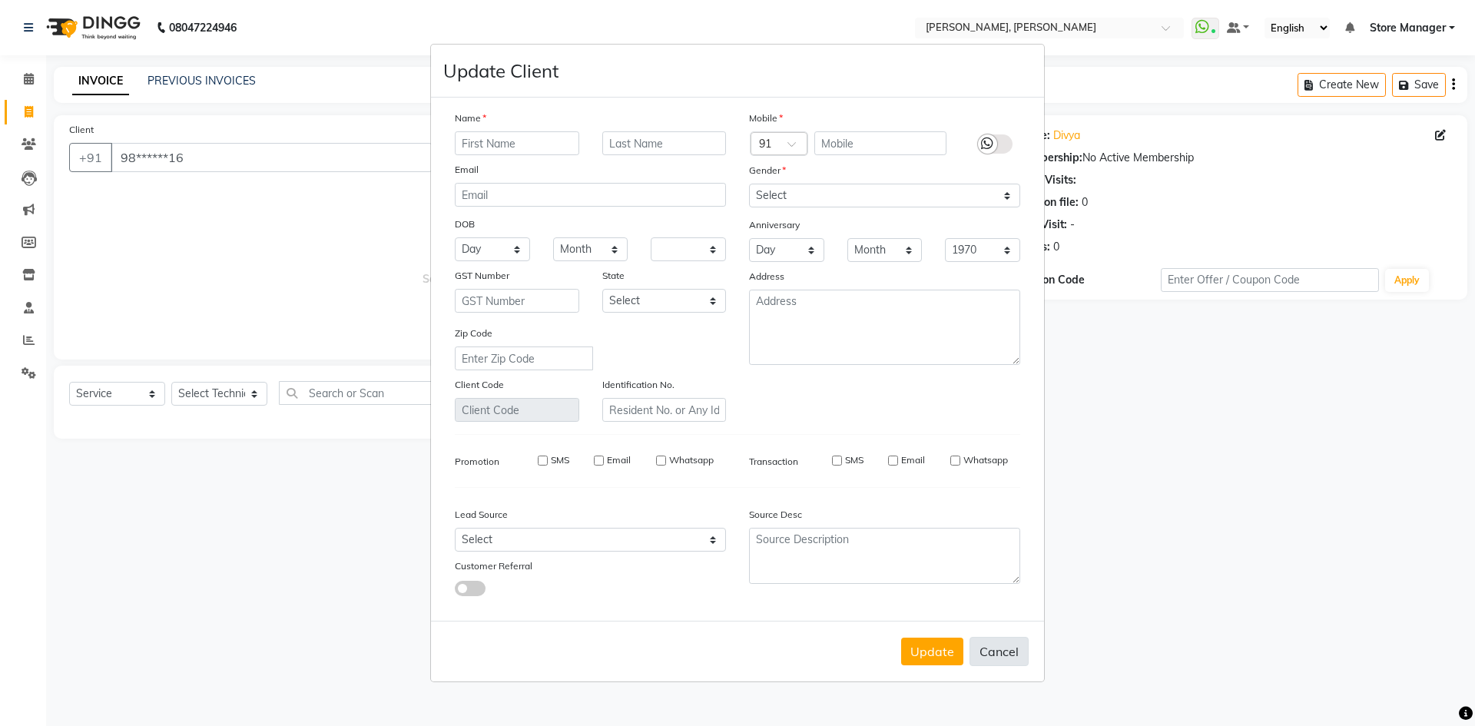
select select
checkbox input "false"
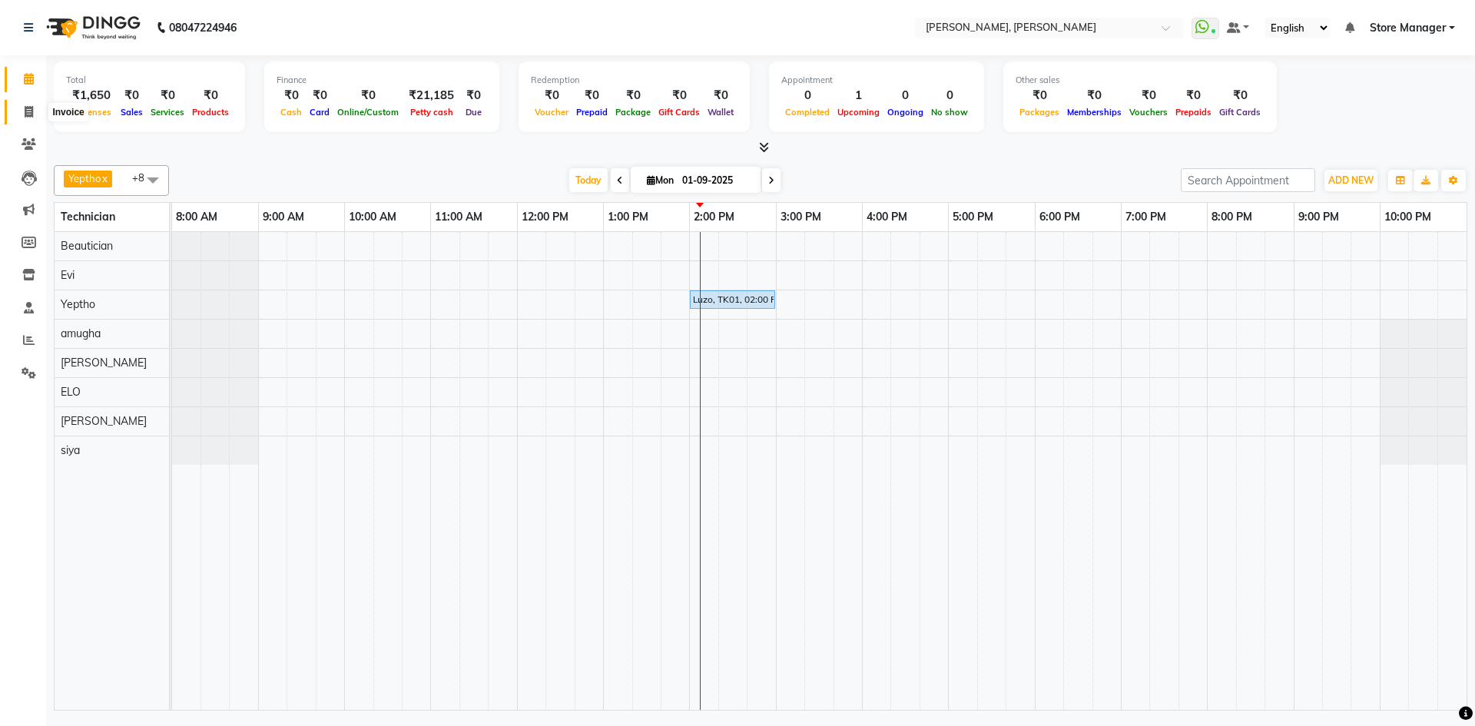
click at [29, 115] on icon at bounding box center [29, 112] width 8 height 12
select select "service"
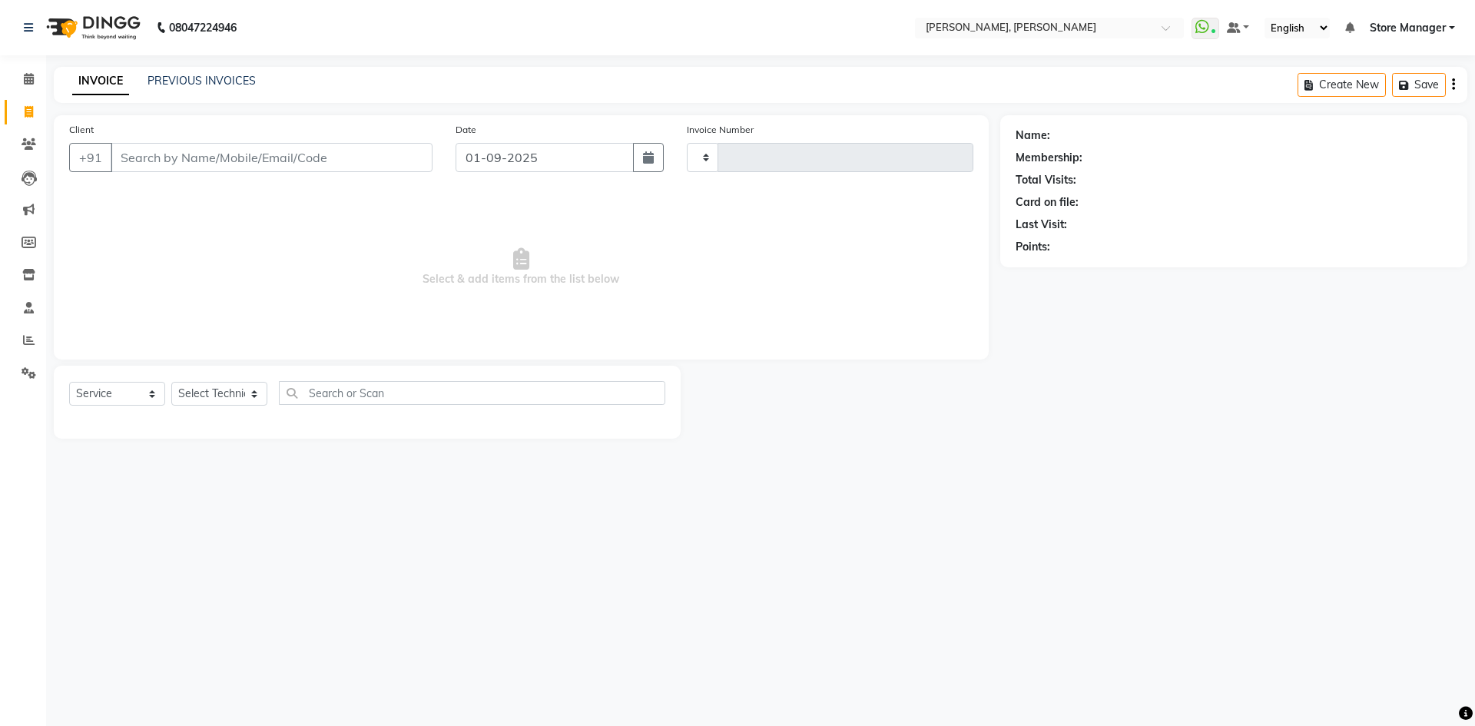
type input "1289"
select select "7173"
click at [223, 392] on select "Select Technician" at bounding box center [219, 394] width 96 height 24
select select "90383"
click at [171, 382] on select "Select Technician amugha Beautician [PERSON_NAME] Evi MANAGER [PERSON_NAME] [PE…" at bounding box center [219, 394] width 96 height 24
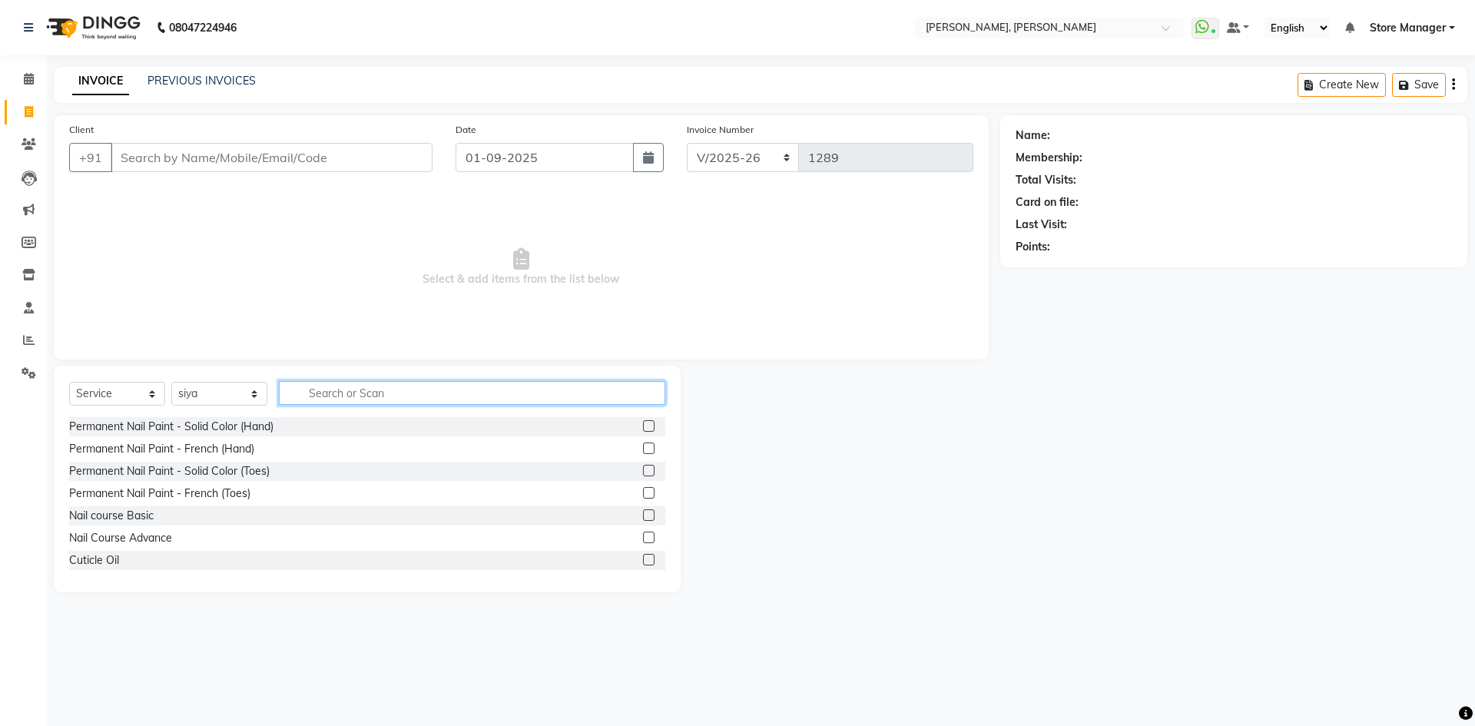
click at [449, 391] on input "text" at bounding box center [472, 393] width 386 height 24
type input "gel"
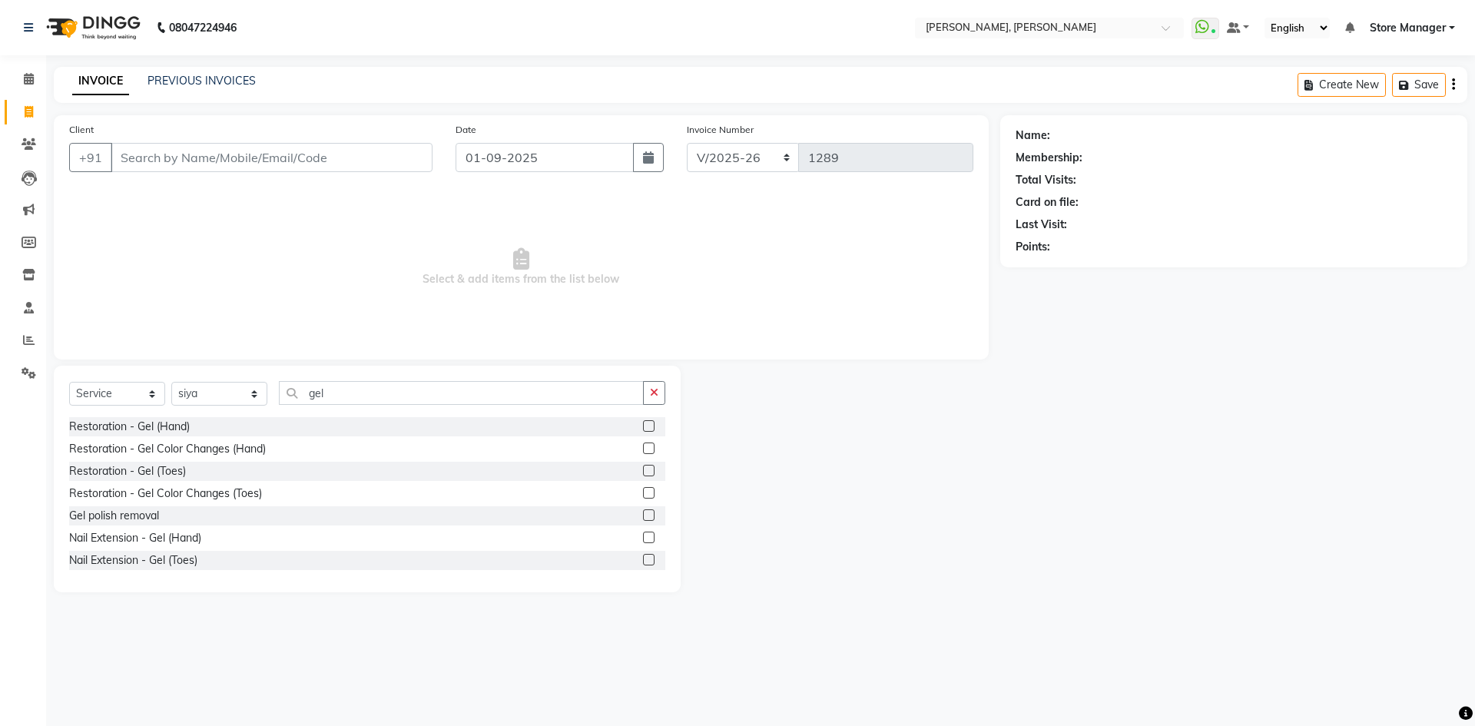
click at [643, 512] on label at bounding box center [649, 515] width 12 height 12
click at [643, 512] on input "checkbox" at bounding box center [648, 516] width 10 height 10
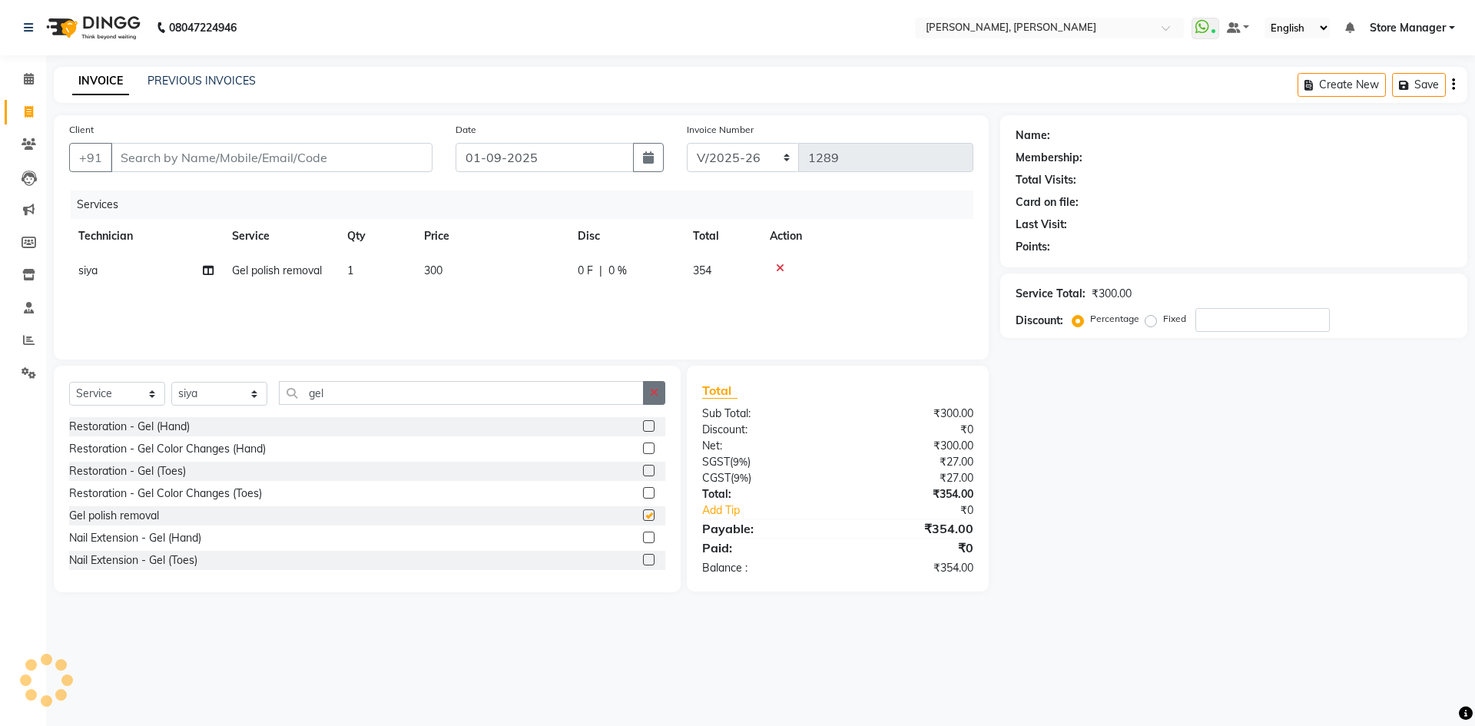
checkbox input "false"
click at [650, 397] on icon "button" at bounding box center [654, 392] width 8 height 11
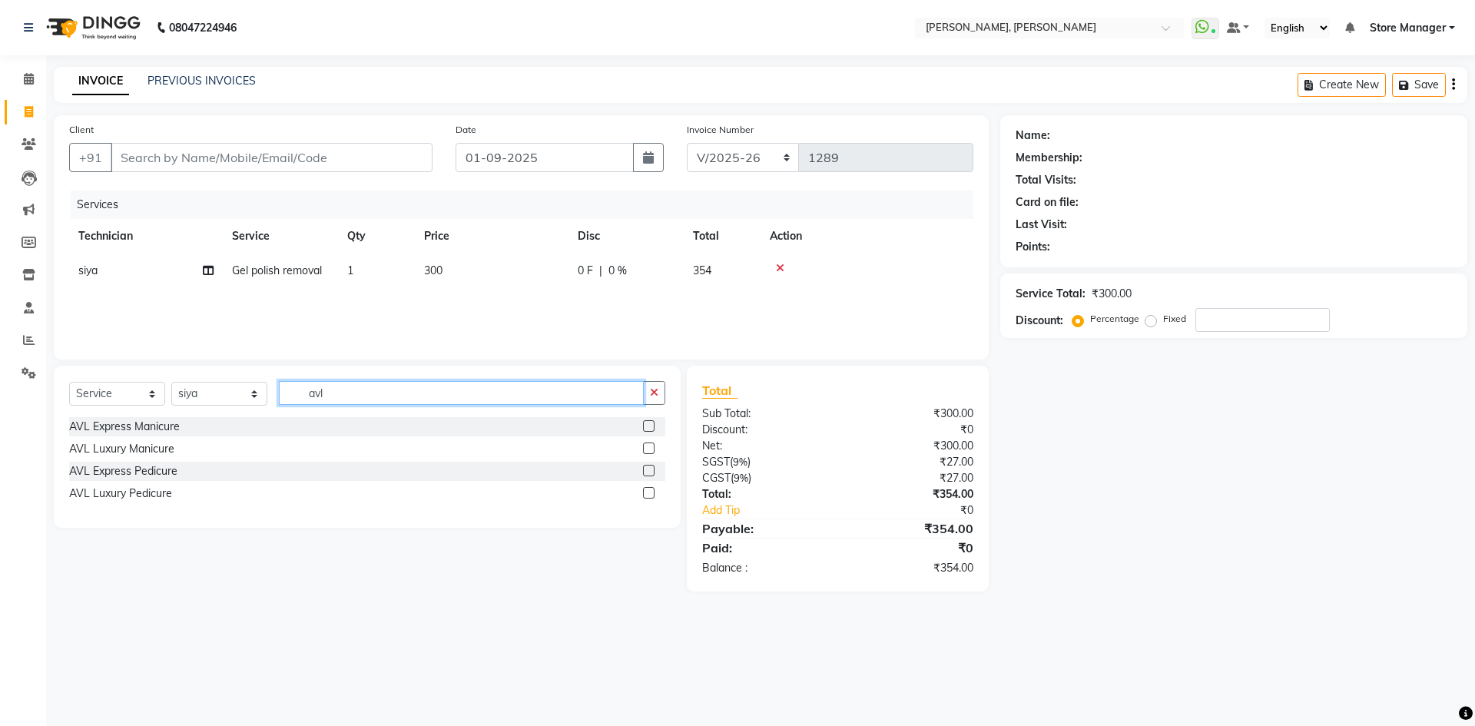
type input "avl"
click at [647, 471] on label at bounding box center [649, 471] width 12 height 12
click at [647, 471] on input "checkbox" at bounding box center [648, 471] width 10 height 10
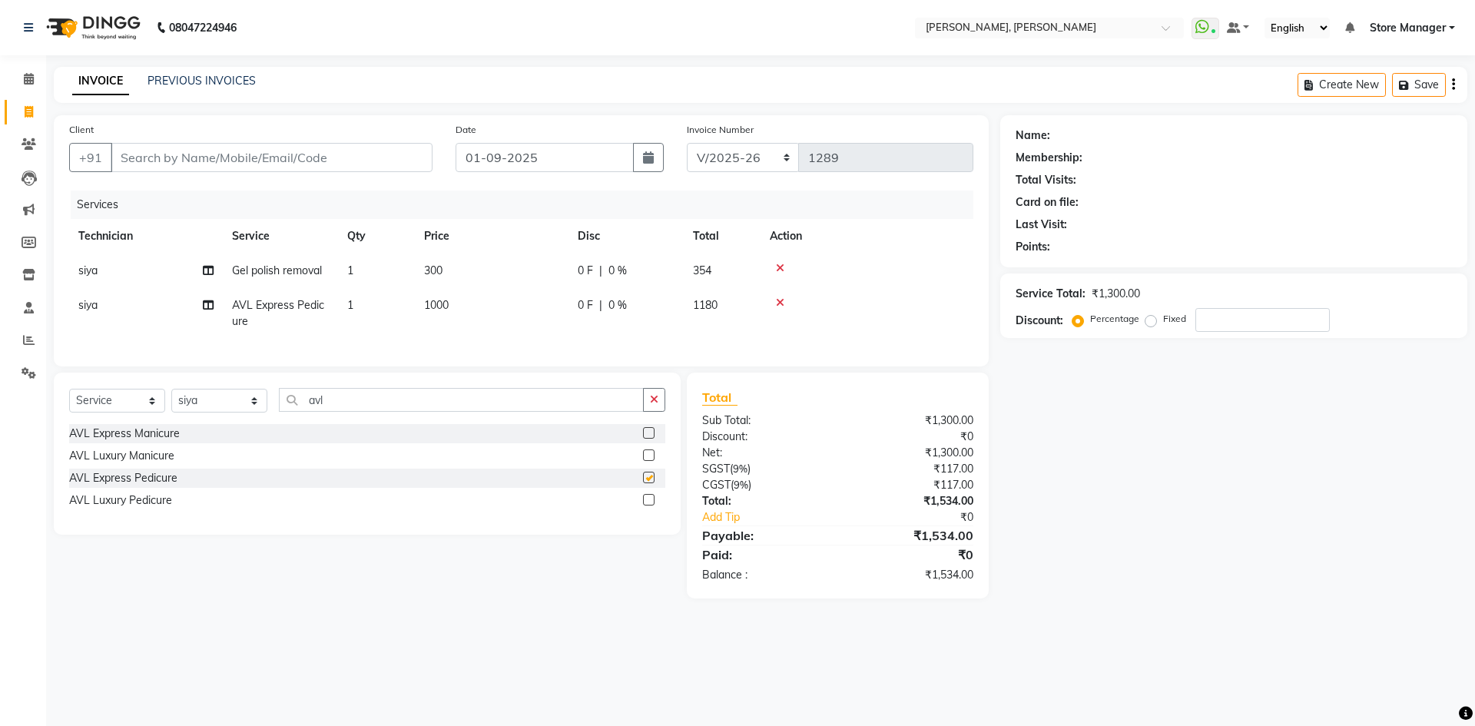
checkbox input "false"
click at [351, 304] on span "1" at bounding box center [350, 305] width 6 height 14
select select "90383"
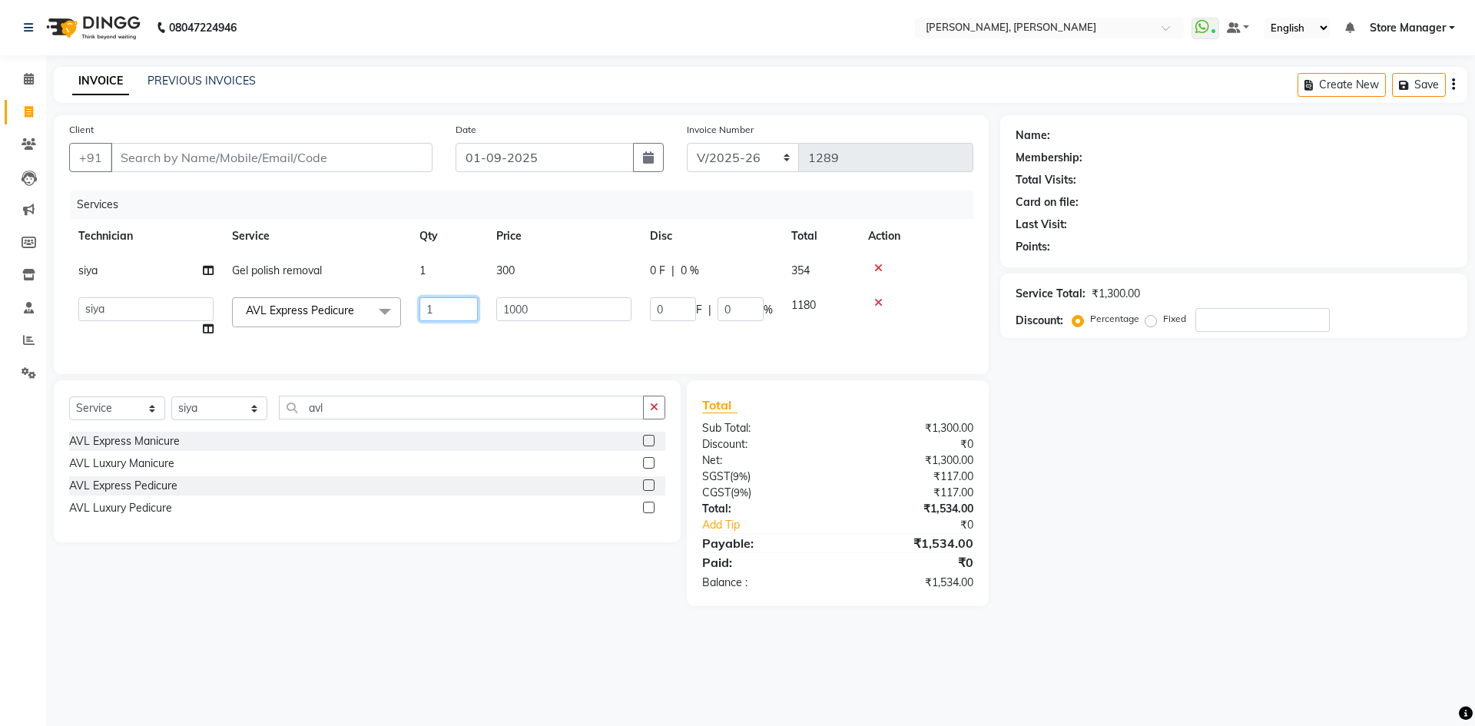
click at [443, 308] on input "1" at bounding box center [448, 309] width 58 height 24
click at [443, 307] on input "1" at bounding box center [448, 309] width 58 height 24
click at [444, 307] on input "1" at bounding box center [448, 309] width 58 height 24
click at [448, 305] on input "1" at bounding box center [448, 309] width 58 height 24
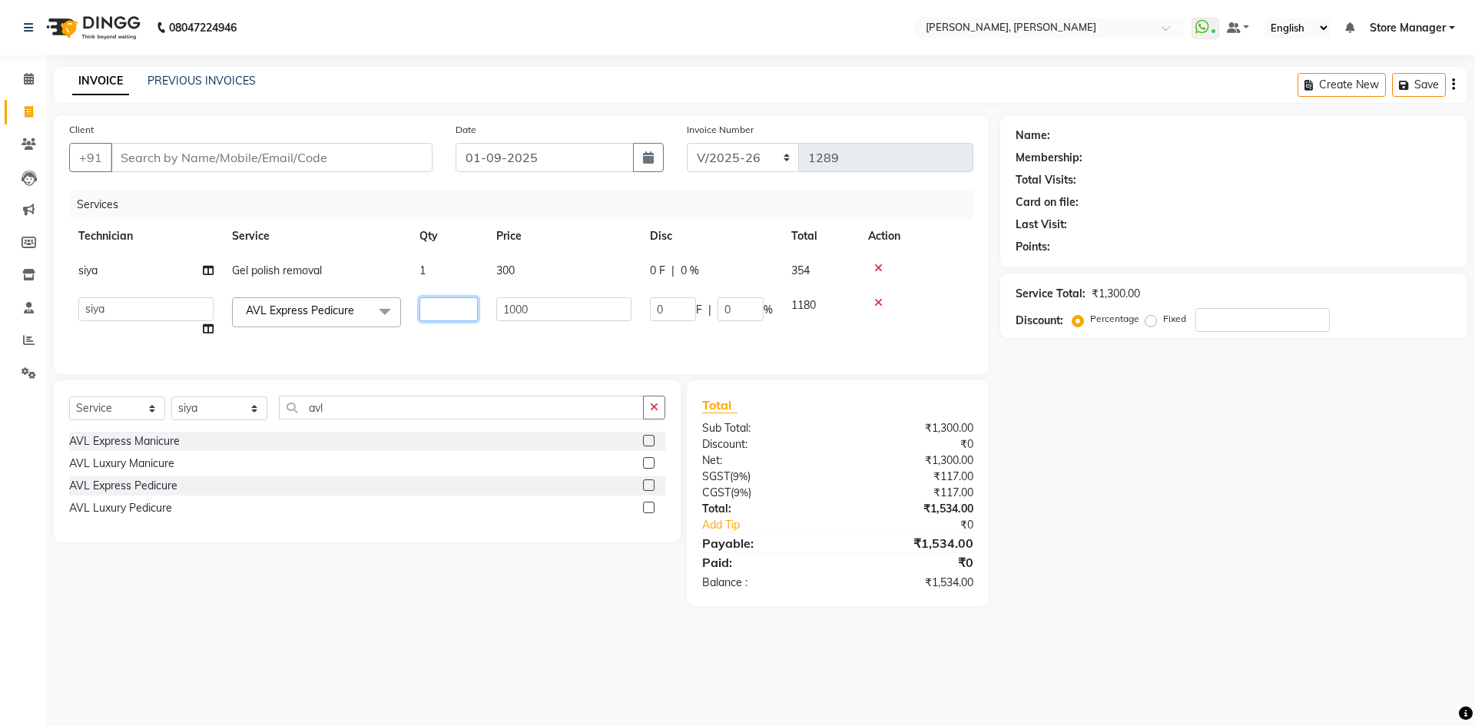
type input "2"
click at [1166, 597] on div "Name: Membership: Total Visits: Card on file: Last Visit: Points: Service Total…" at bounding box center [1239, 360] width 479 height 491
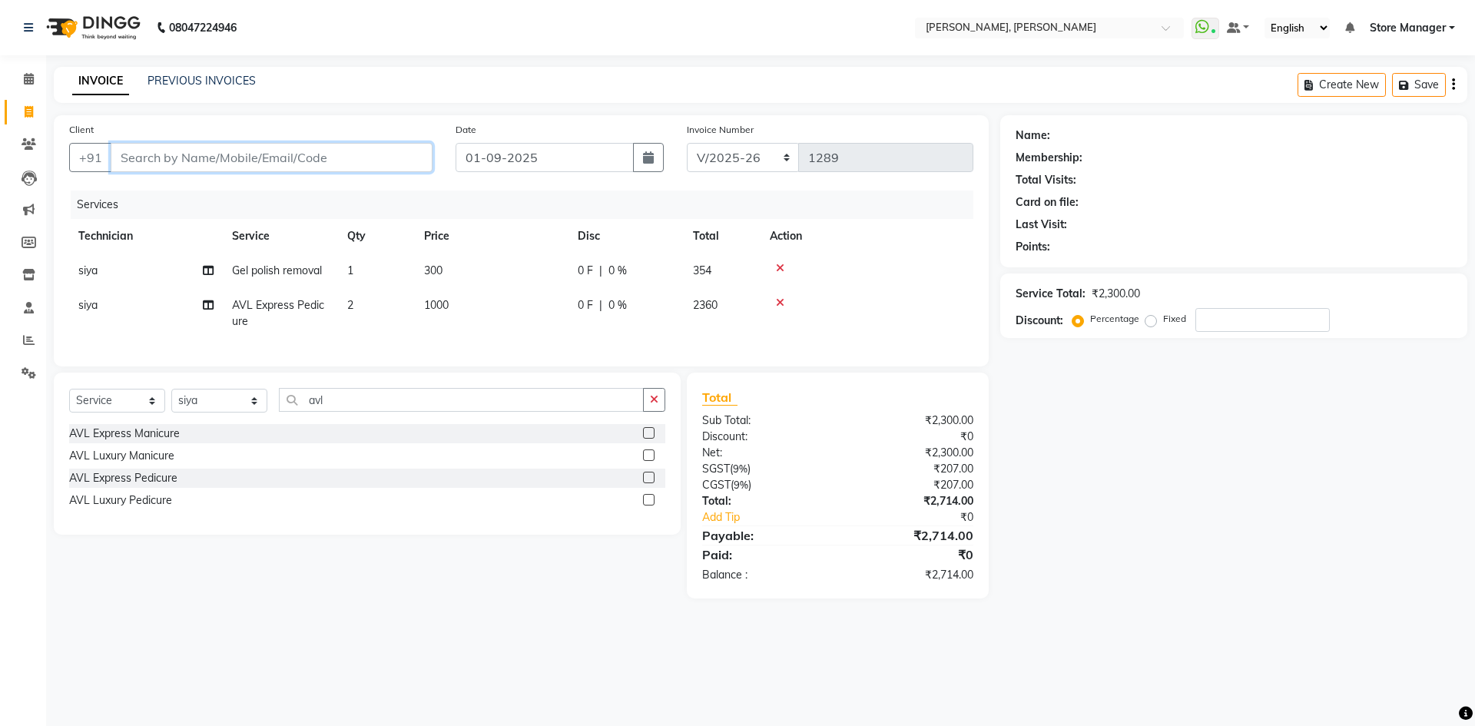
click at [310, 151] on input "Client" at bounding box center [272, 157] width 322 height 29
paste input "9886839516"
type input "9886839516"
type input "0"
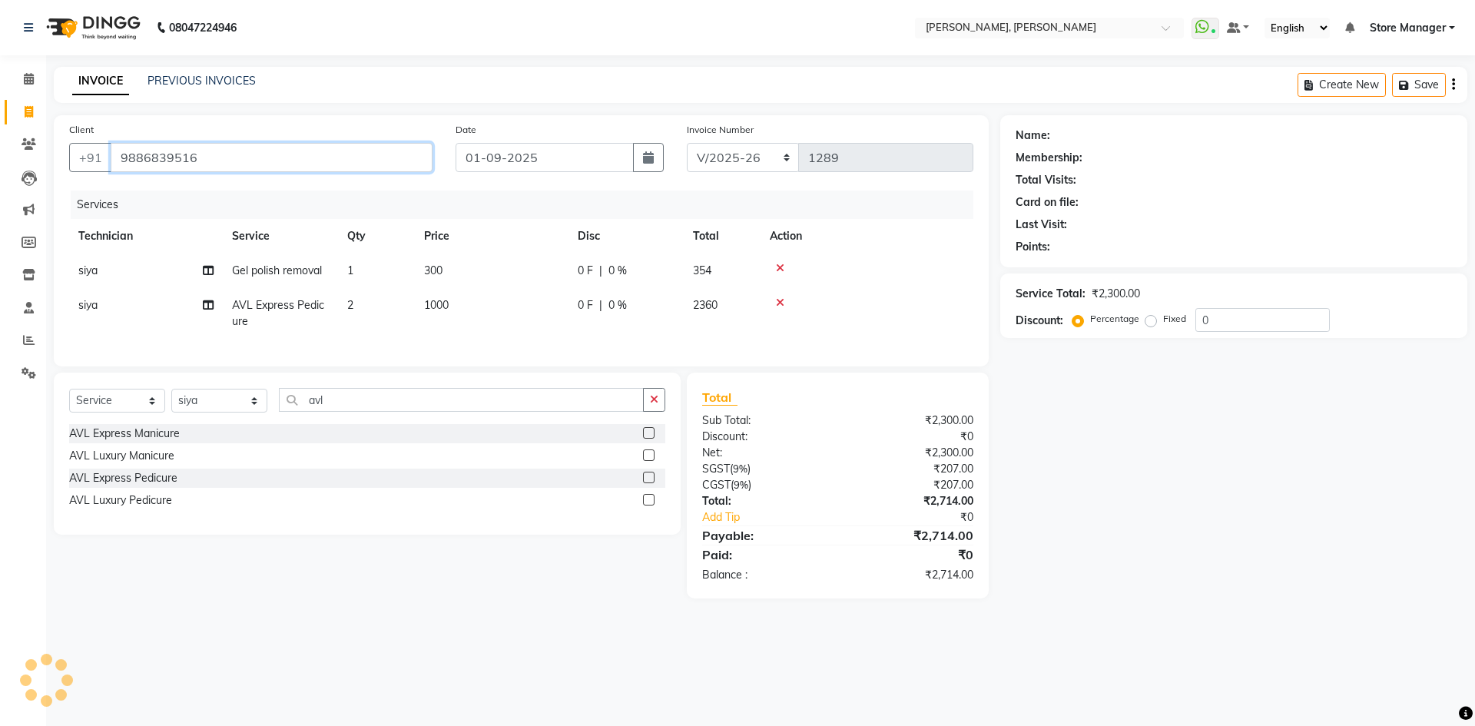
type input "9886839516"
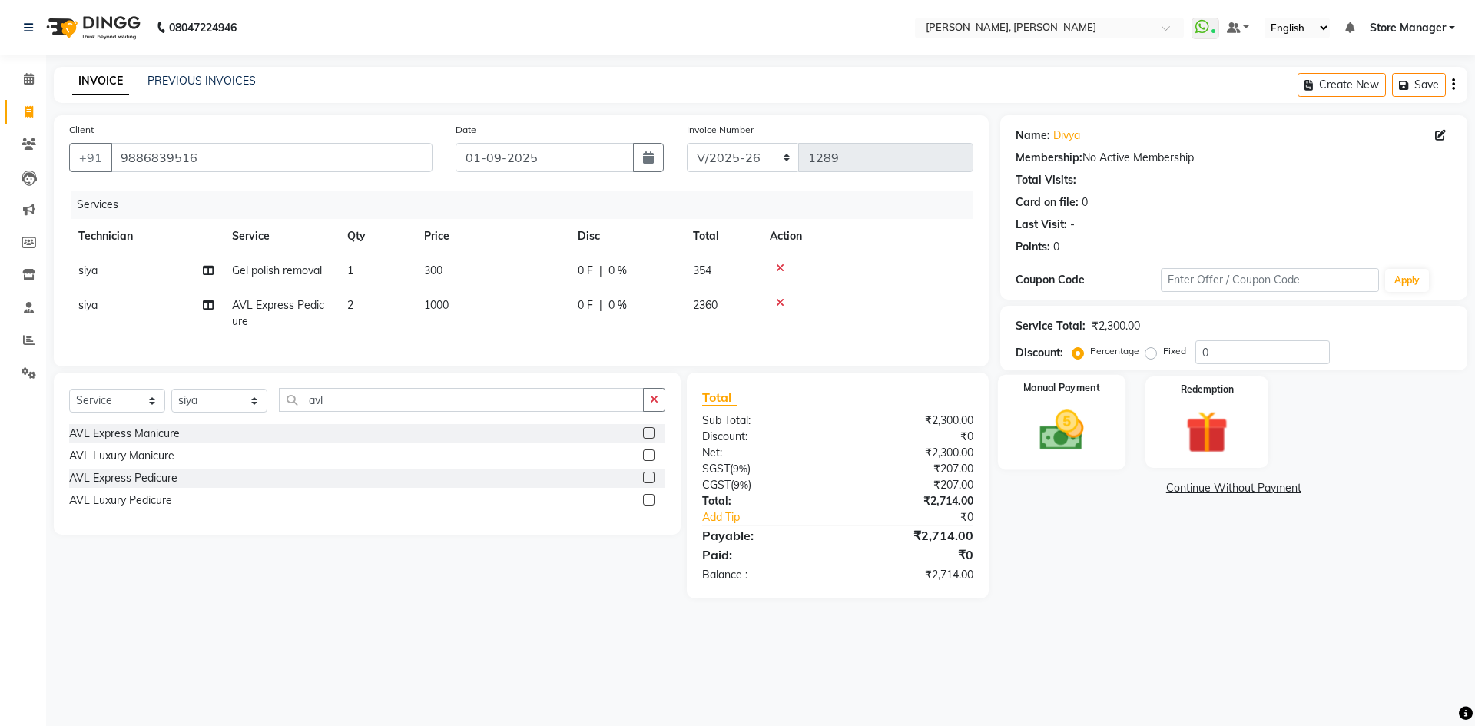
click at [1066, 438] on img at bounding box center [1061, 430] width 71 height 51
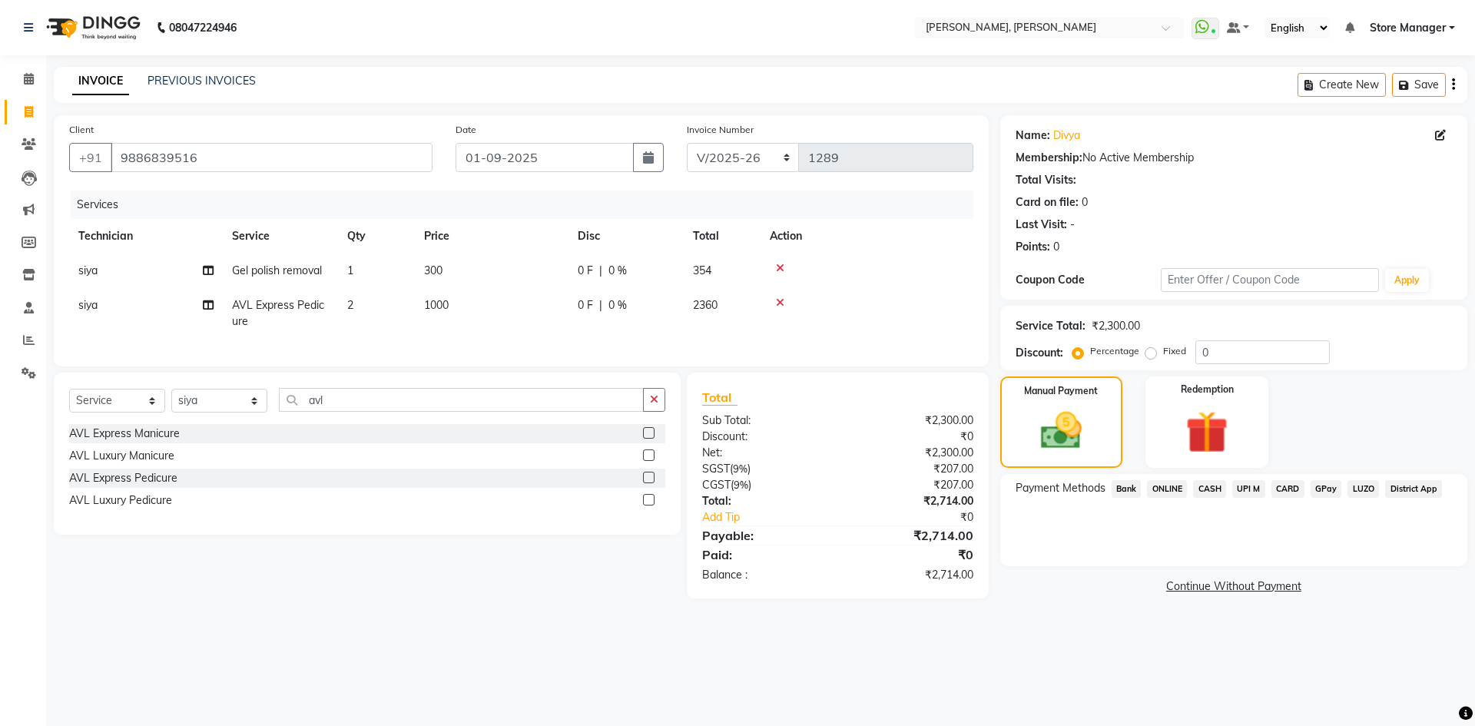
click at [1174, 489] on span "ONLINE" at bounding box center [1167, 489] width 40 height 18
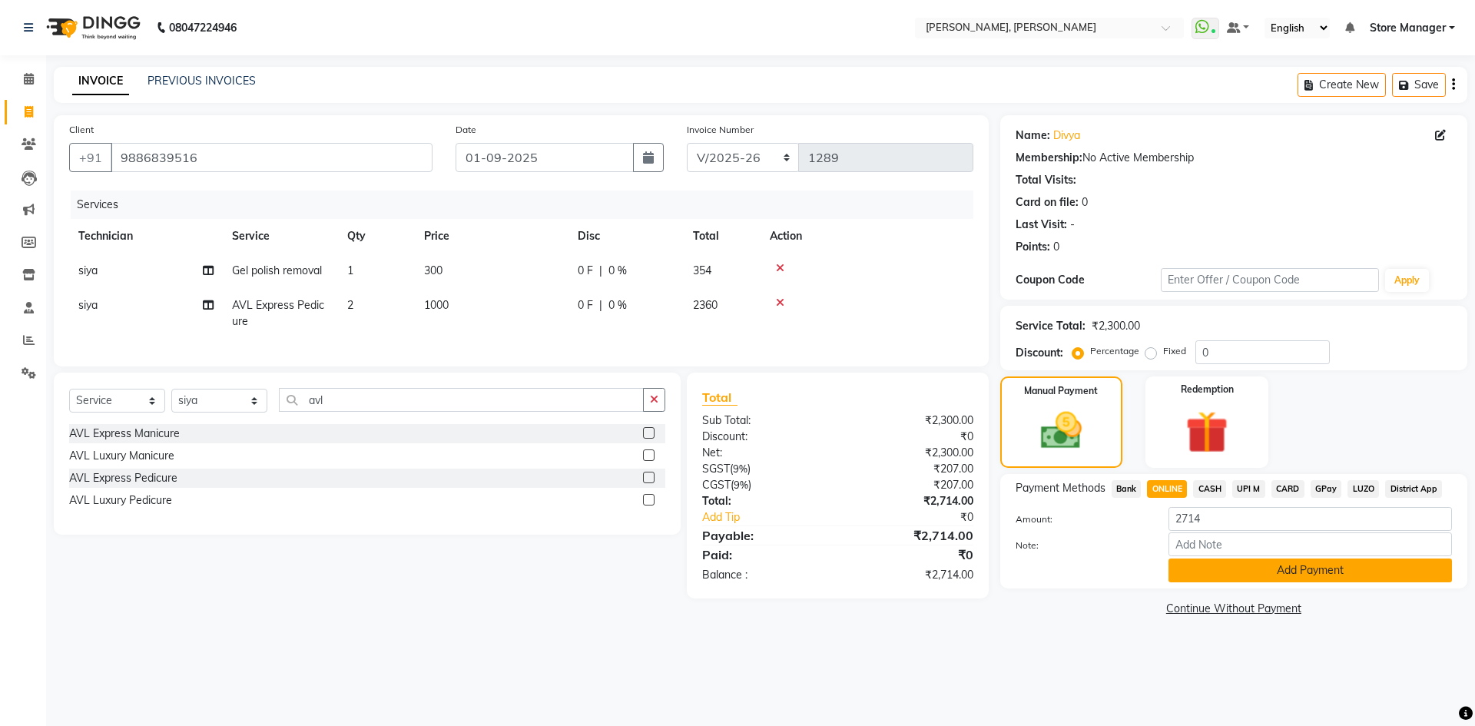
click at [1188, 575] on button "Add Payment" at bounding box center [1309, 570] width 283 height 24
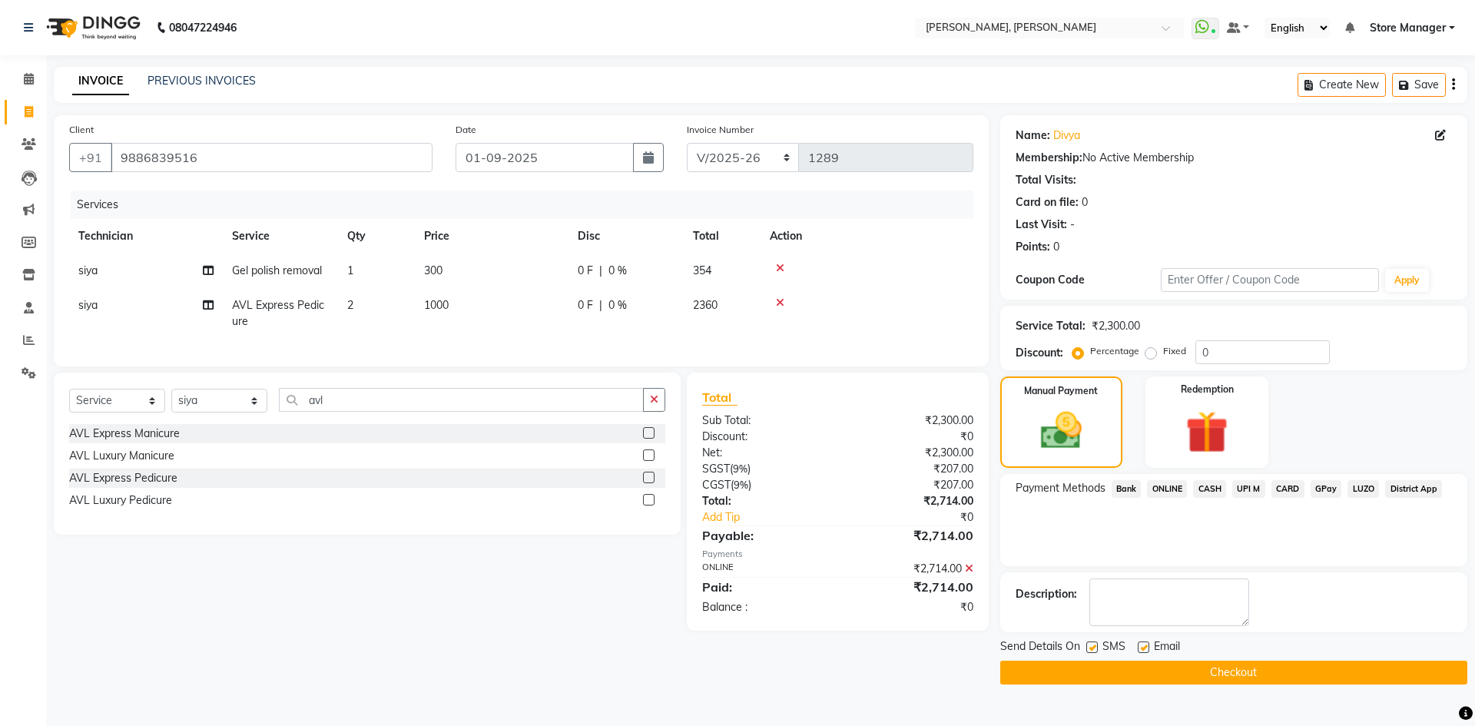
click at [1178, 674] on button "Checkout" at bounding box center [1233, 673] width 467 height 24
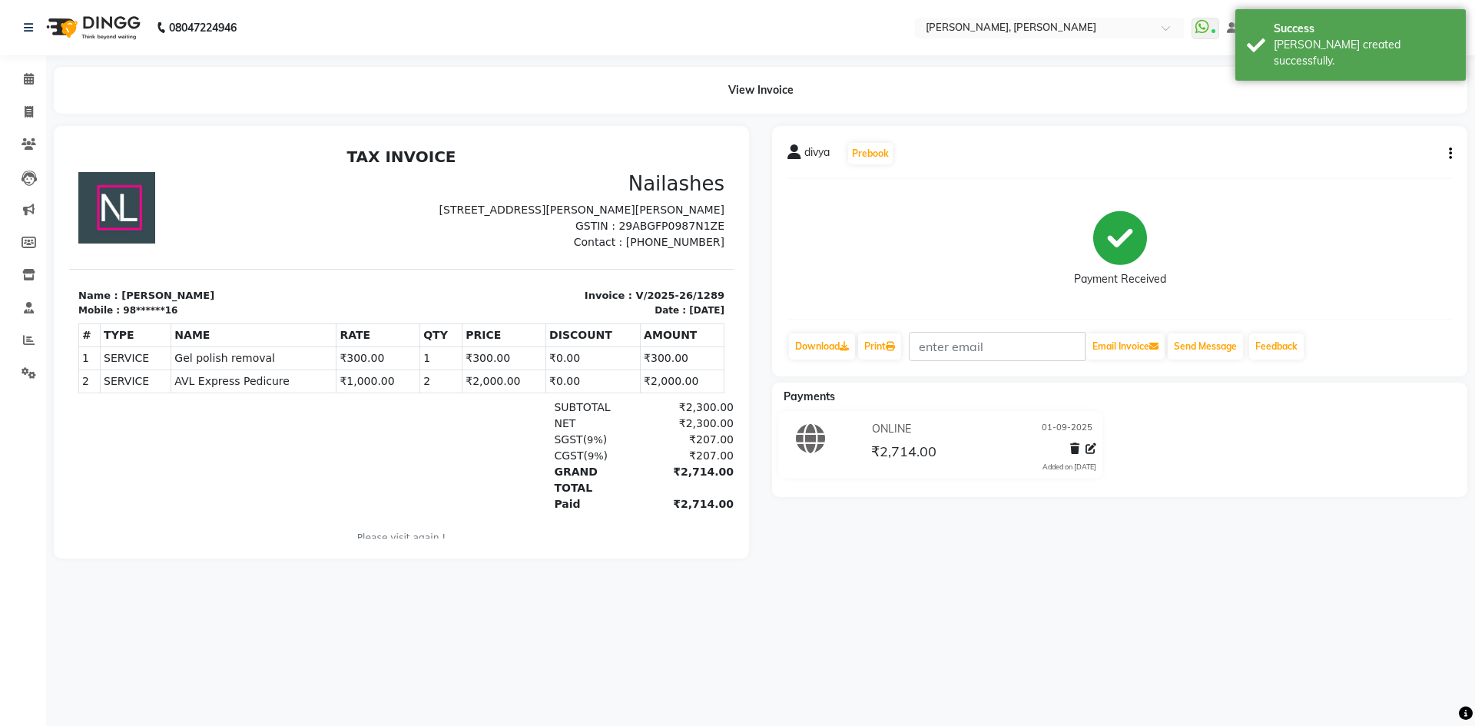
click at [1453, 157] on div "divya Prebook Payment Received Download Print Email Invoice Send Message Feedba…" at bounding box center [1119, 251] width 695 height 250
click at [1451, 154] on icon "button" at bounding box center [1450, 154] width 3 height 1
click at [1386, 165] on div "Edit Item Staff" at bounding box center [1373, 163] width 105 height 19
select select "90383"
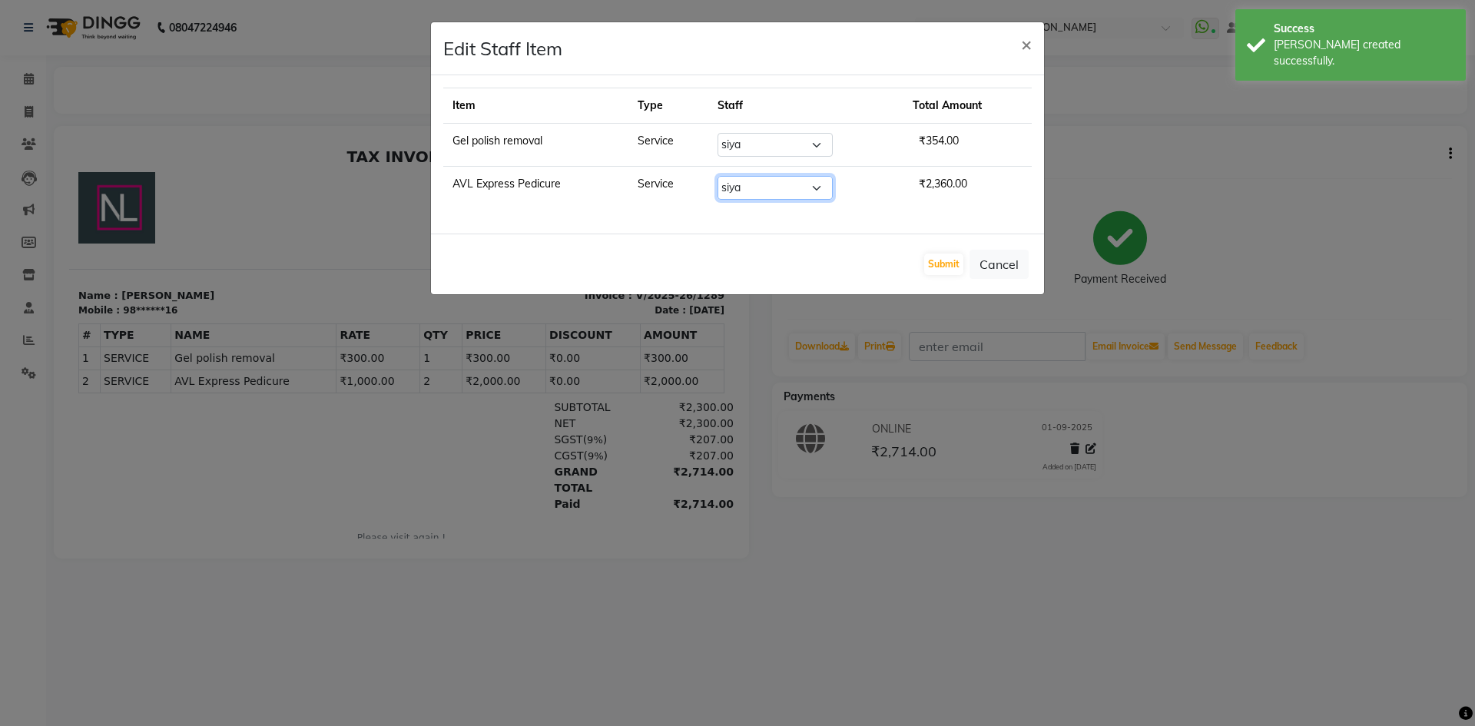
click at [739, 183] on select "Select amugha Beautician [PERSON_NAME] Evi MANAGER [PERSON_NAME] [PERSON_NAME] …" at bounding box center [774, 188] width 115 height 24
select select "62954"
click at [717, 176] on select "Select amugha Beautician [PERSON_NAME] Evi MANAGER [PERSON_NAME] [PERSON_NAME] …" at bounding box center [774, 188] width 115 height 24
click at [946, 263] on button "Submit" at bounding box center [943, 264] width 39 height 22
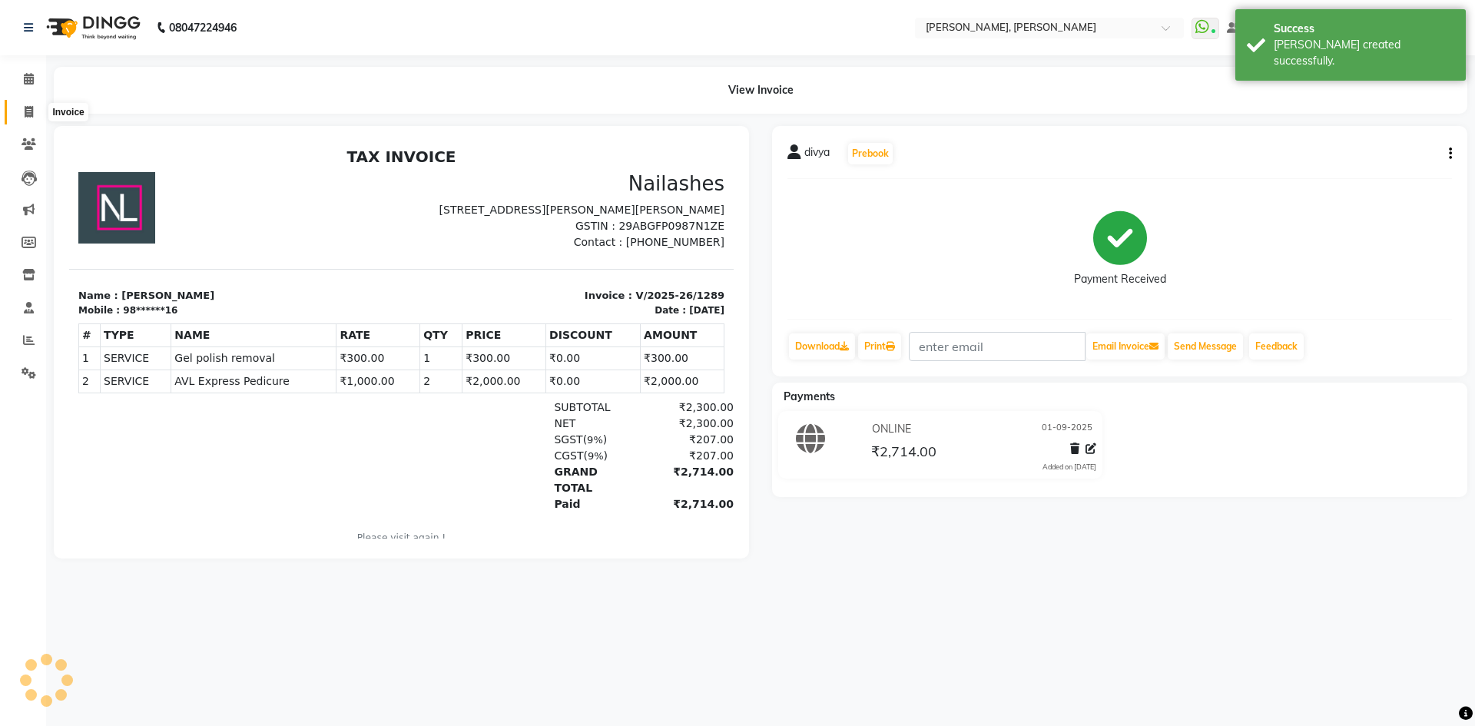
click at [32, 108] on icon at bounding box center [29, 112] width 8 height 12
select select "7173"
select select "service"
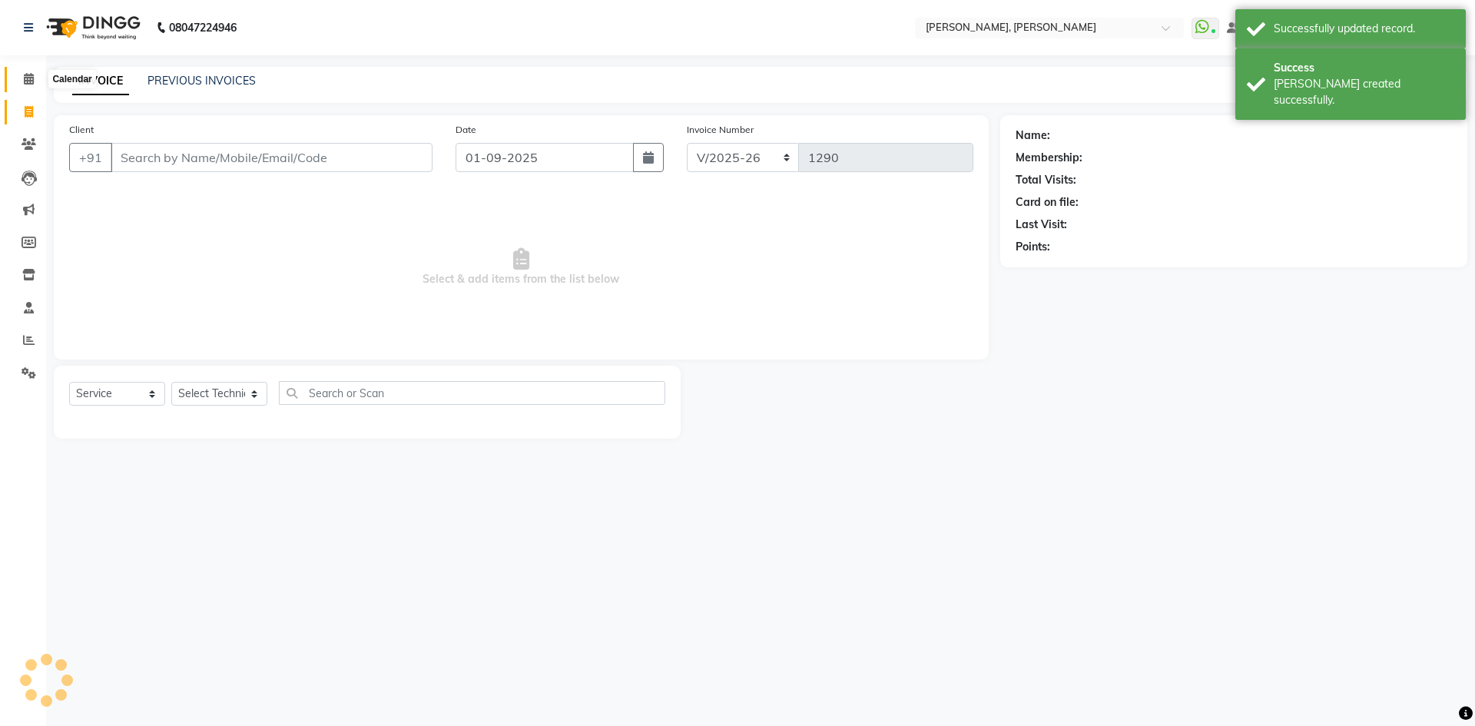
click at [35, 75] on span at bounding box center [28, 80] width 27 height 18
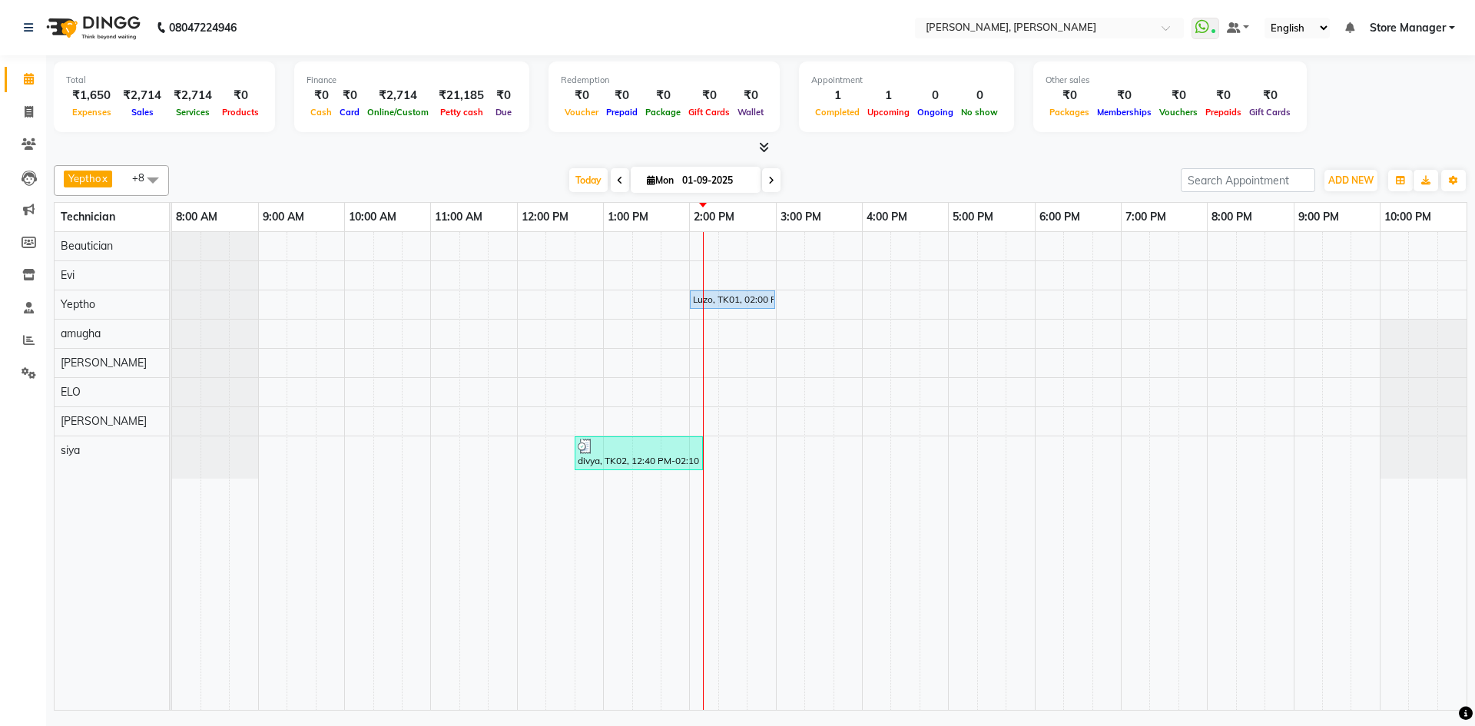
drag, startPoint x: 648, startPoint y: 442, endPoint x: 599, endPoint y: 247, distance: 200.3
click at [599, 247] on div "Luzo, TK01, 02:00 PM-03:00 PM, Permanent Nail Paint - Solid Color (Hand) divya,…" at bounding box center [819, 471] width 1294 height 478
click at [151, 180] on span at bounding box center [153, 179] width 31 height 29
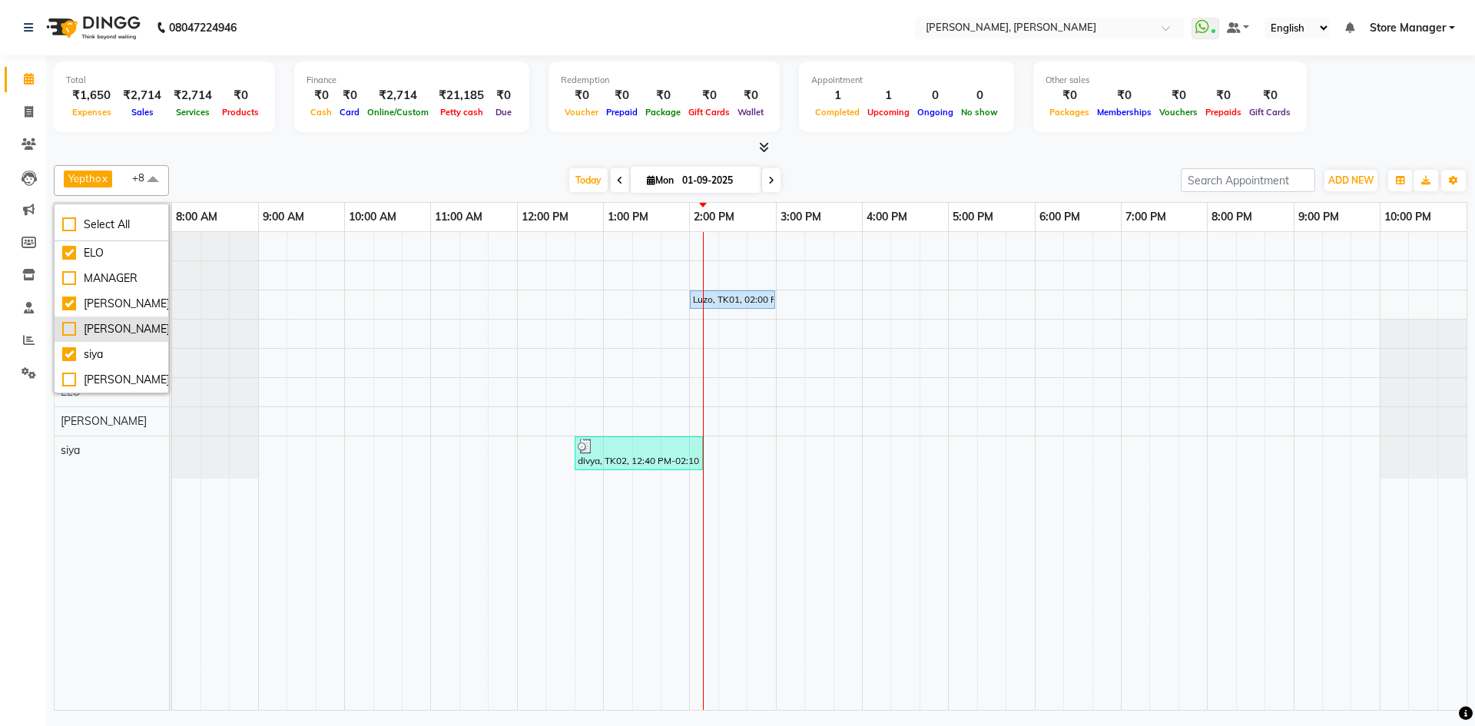
scroll to position [169, 0]
click at [112, 307] on div "[PERSON_NAME]" at bounding box center [111, 304] width 98 height 16
checkbox input "false"
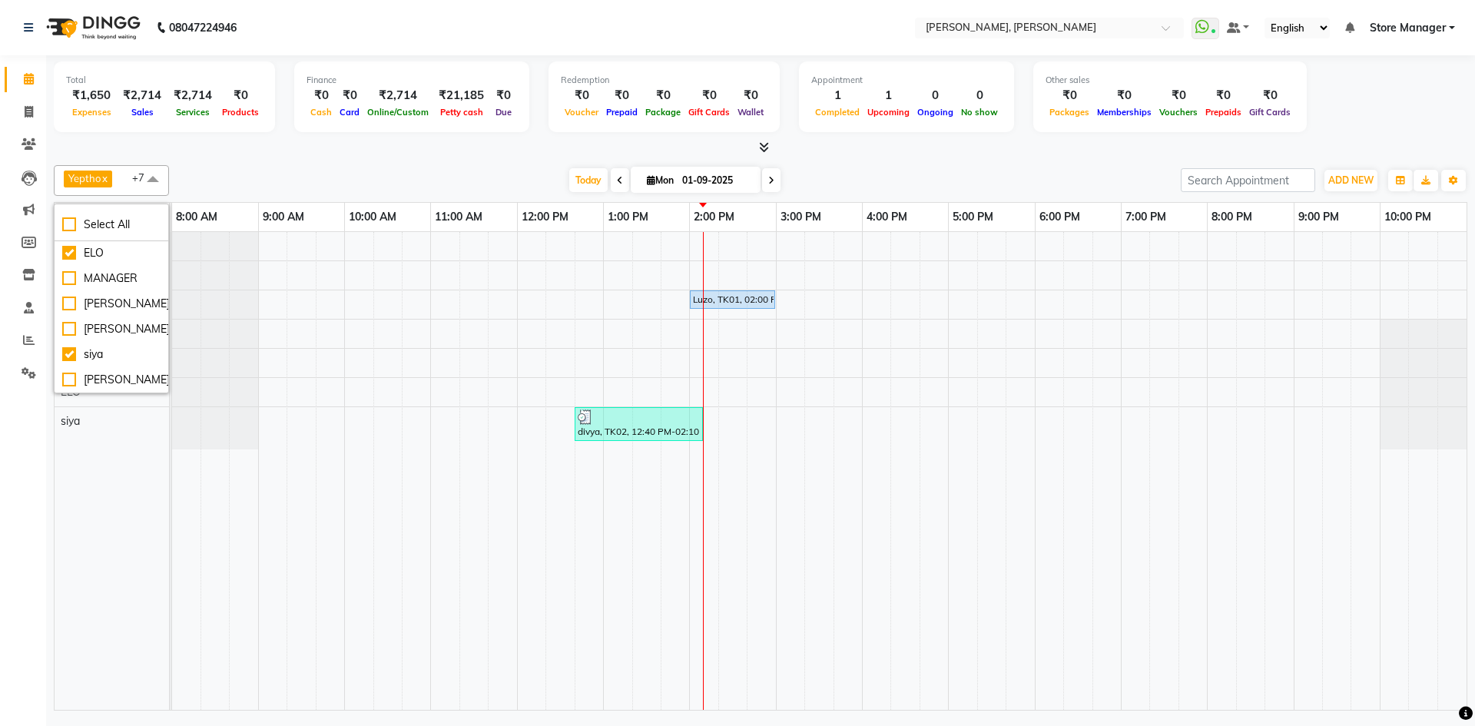
click at [317, 495] on td at bounding box center [330, 471] width 28 height 478
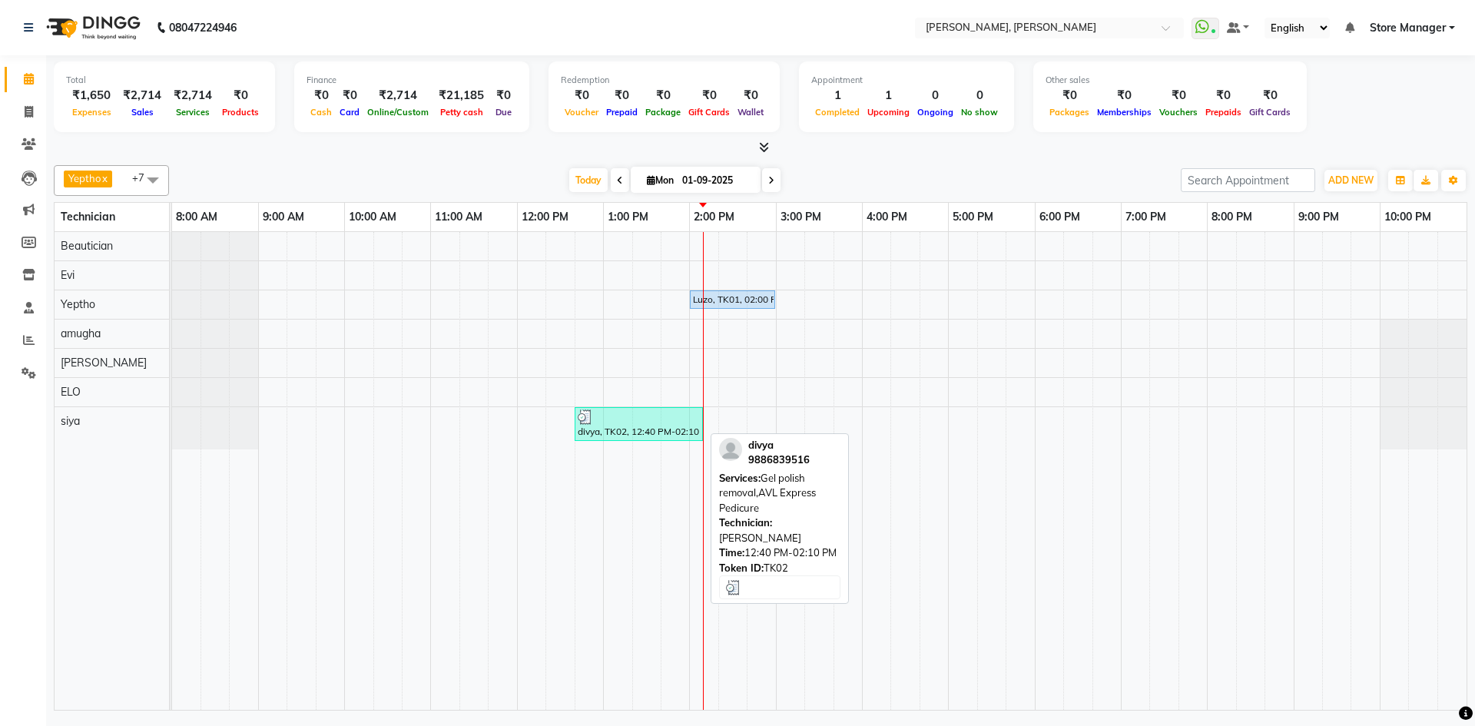
click at [628, 422] on div at bounding box center [639, 416] width 122 height 15
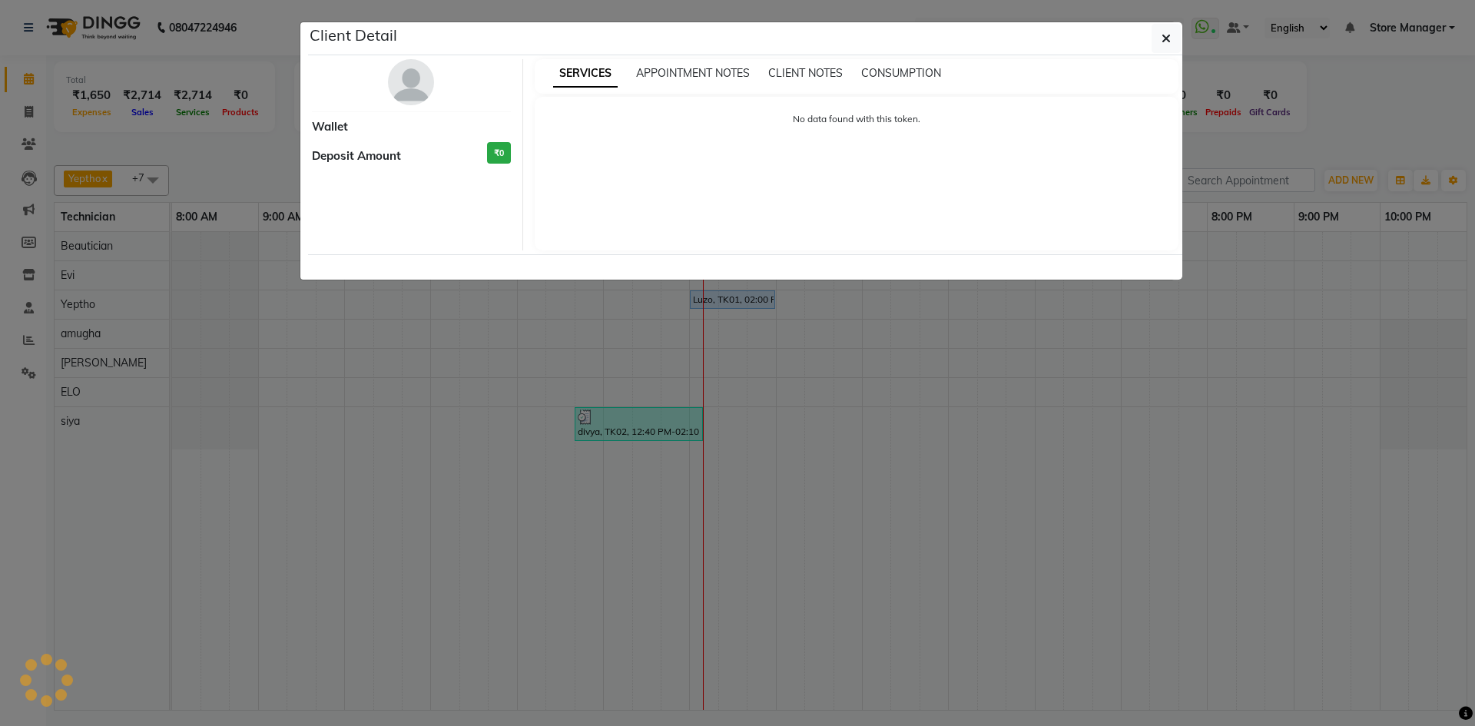
select select "3"
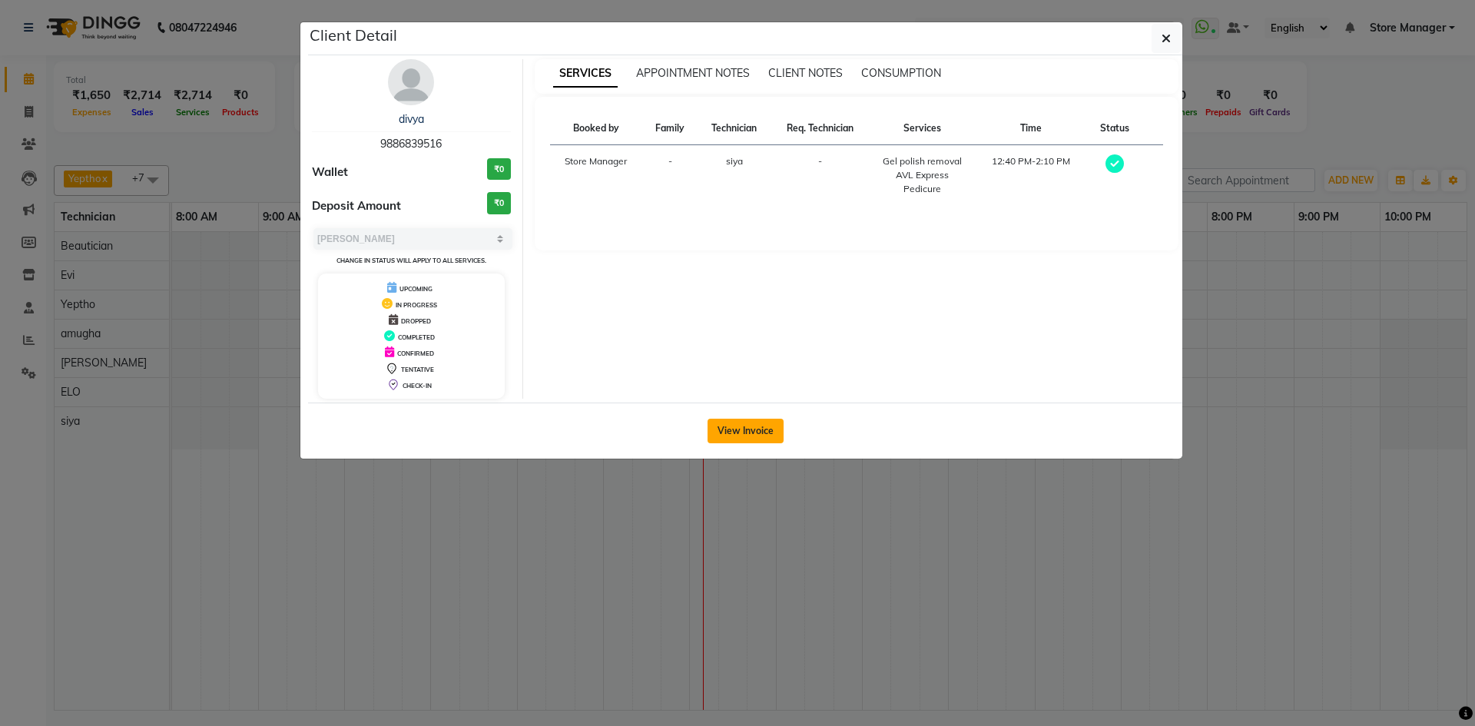
click at [737, 435] on button "View Invoice" at bounding box center [745, 431] width 76 height 25
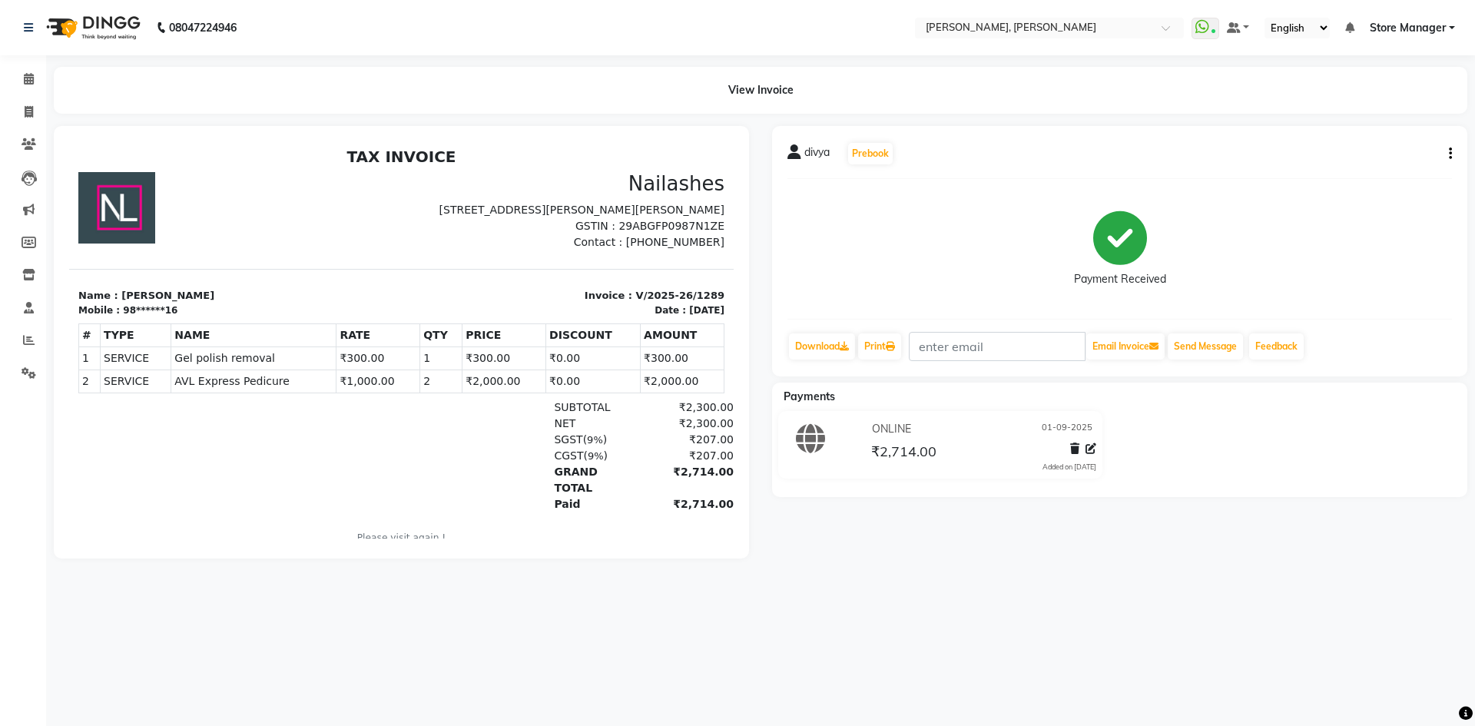
click at [1453, 151] on div "divya Prebook Payment Received Download Print Email Invoice Send Message Feedba…" at bounding box center [1119, 251] width 695 height 250
click at [1449, 154] on icon "button" at bounding box center [1450, 154] width 3 height 1
click at [1383, 167] on div "Edit Item Staff" at bounding box center [1373, 163] width 105 height 19
select select "90383"
select select "62954"
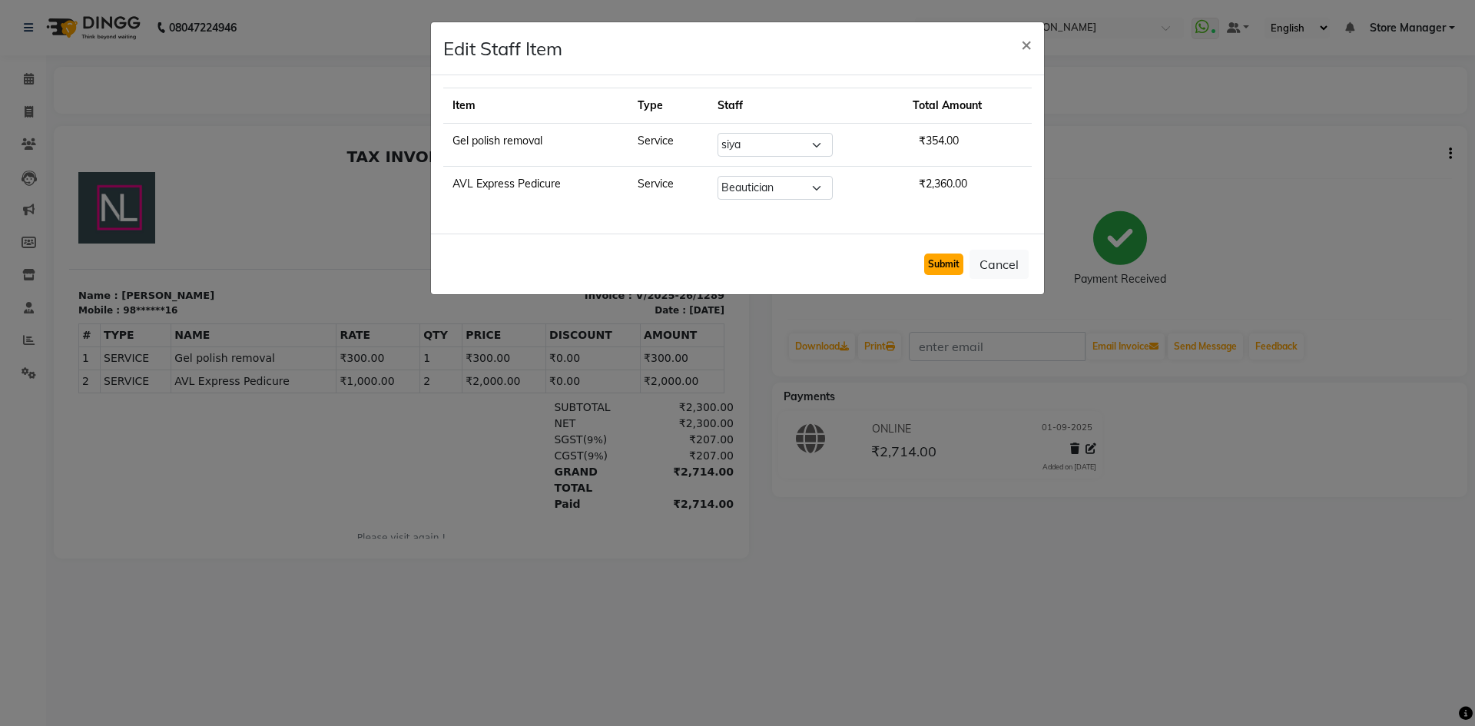
click at [948, 261] on button "Submit" at bounding box center [943, 264] width 39 height 22
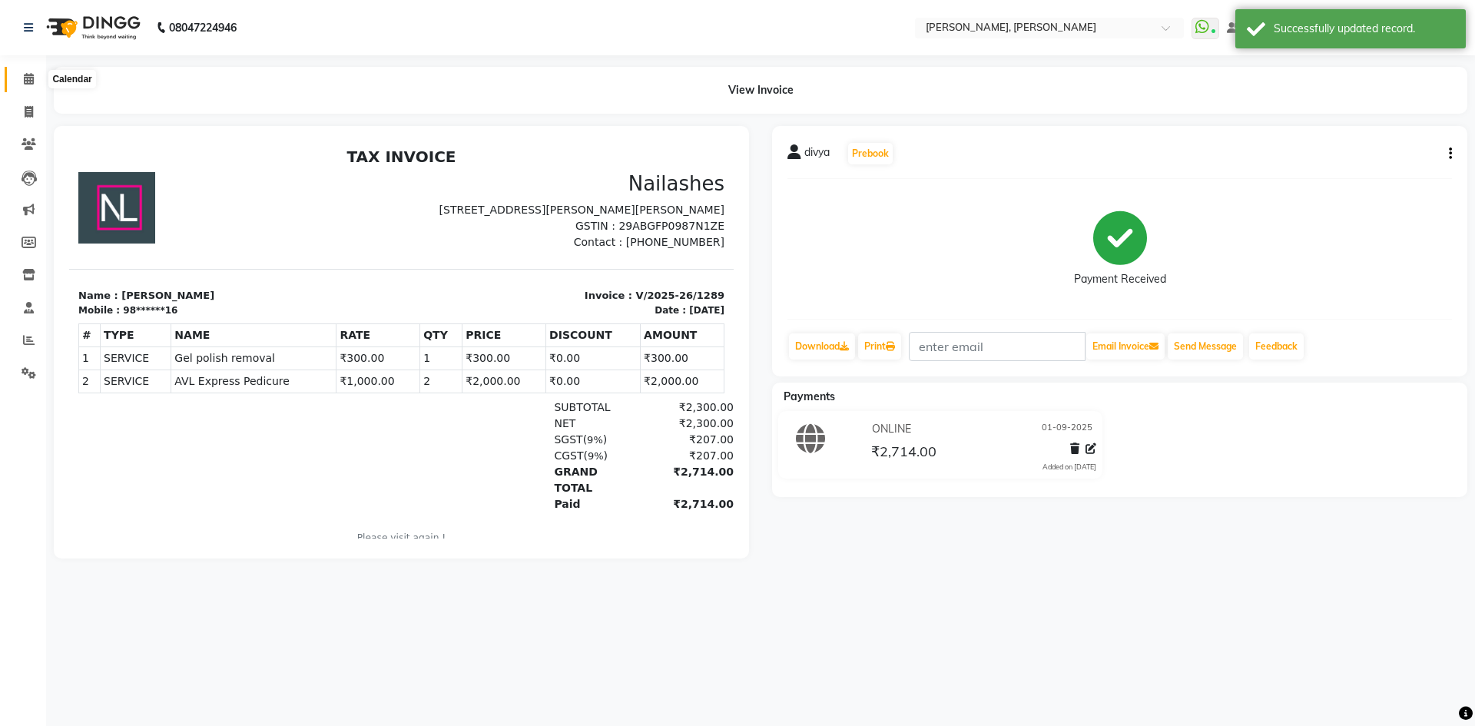
click at [28, 83] on icon at bounding box center [29, 79] width 10 height 12
